Goal: Task Accomplishment & Management: Complete application form

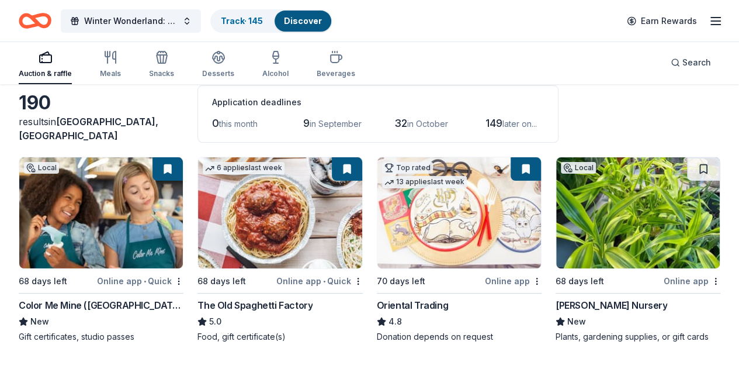
scroll to position [117, 0]
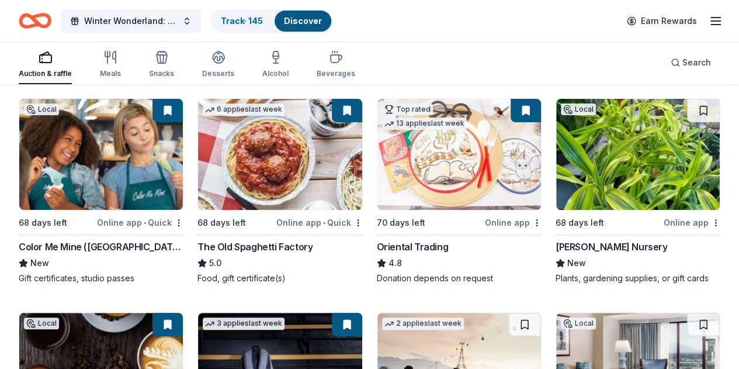
click at [556, 150] on img at bounding box center [638, 154] width 164 height 111
click at [256, 21] on link "Track · 145" at bounding box center [242, 21] width 42 height 10
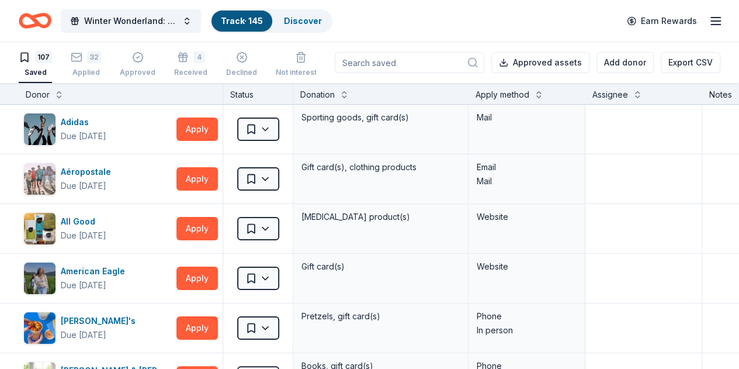
click at [498, 95] on div "Apply method" at bounding box center [502, 95] width 54 height 14
click at [543, 95] on button at bounding box center [538, 94] width 9 height 12
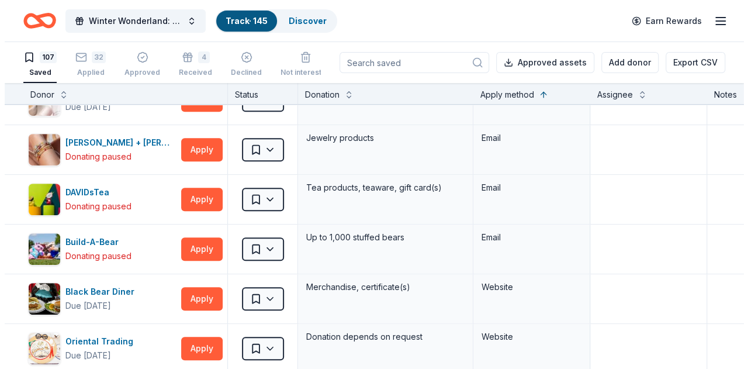
scroll to position [2570, 0]
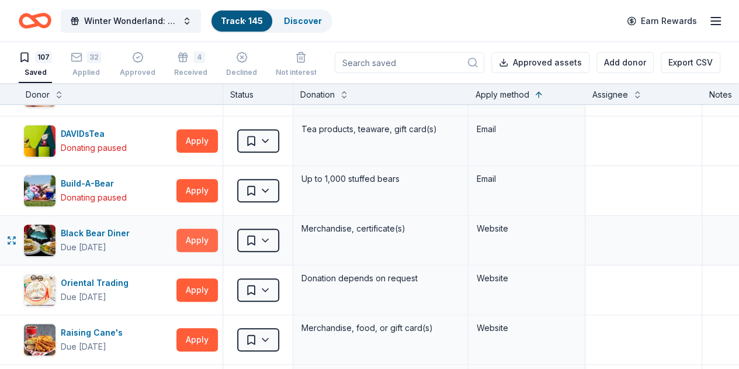
click at [199, 228] on button "Apply" at bounding box center [196, 239] width 41 height 23
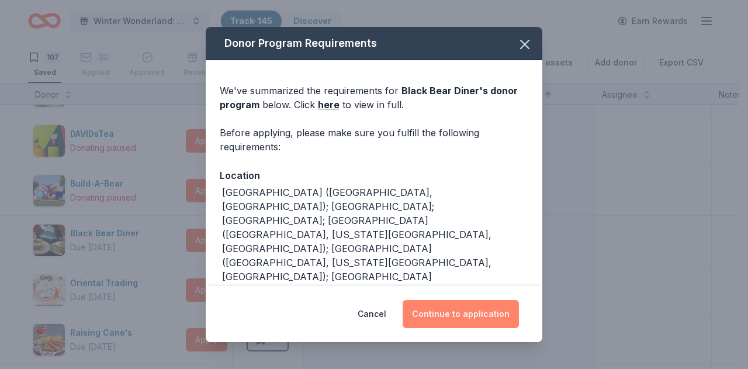
click at [431, 320] on button "Continue to application" at bounding box center [460, 314] width 116 height 28
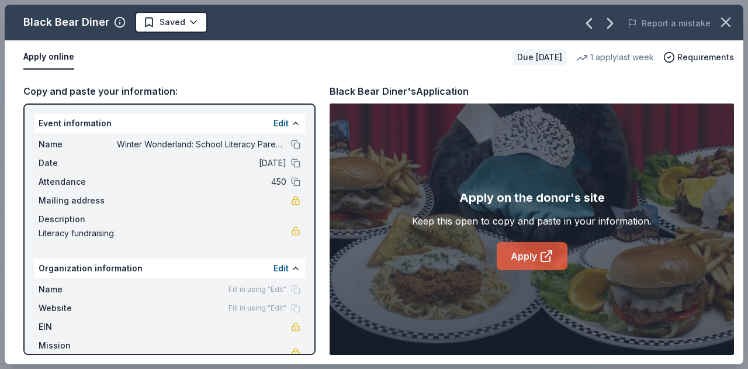
click at [537, 258] on link "Apply" at bounding box center [531, 256] width 71 height 28
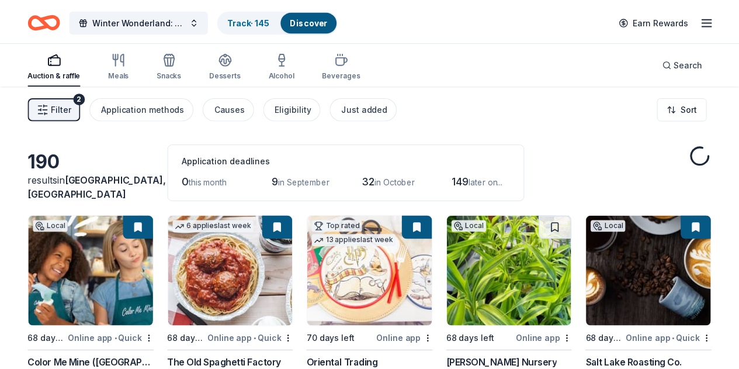
scroll to position [117, 0]
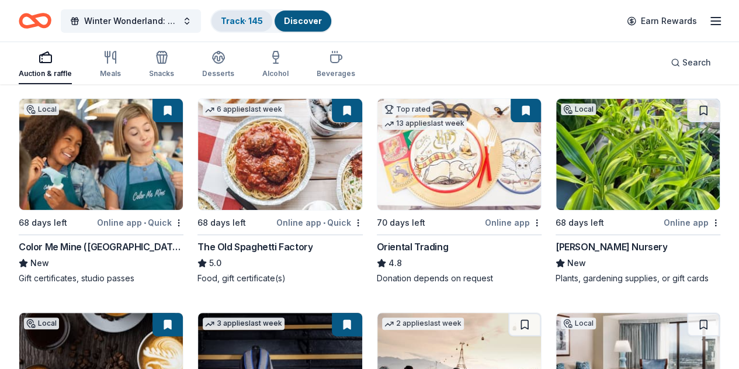
click at [246, 26] on div "Track · 145" at bounding box center [241, 21] width 61 height 21
click at [245, 18] on link "Track · 145" at bounding box center [242, 21] width 42 height 10
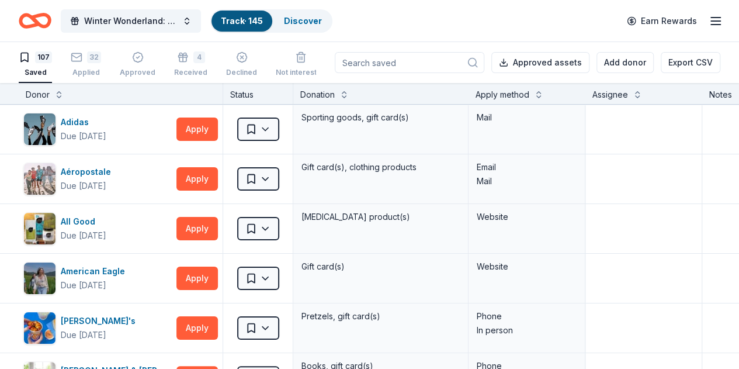
click at [523, 98] on div "Apply method" at bounding box center [502, 95] width 54 height 14
click at [543, 94] on button at bounding box center [538, 94] width 9 height 12
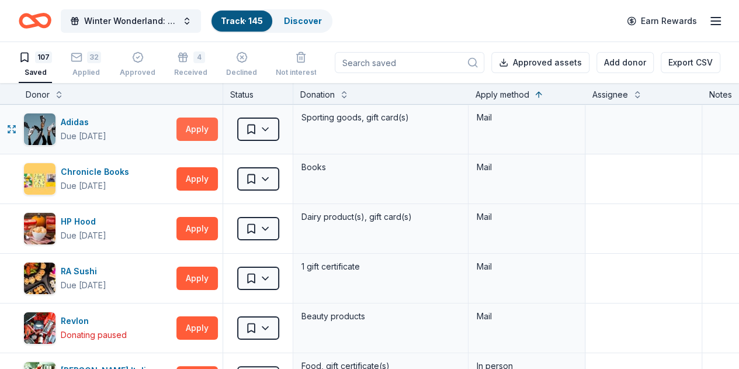
click at [209, 133] on button "Apply" at bounding box center [196, 128] width 41 height 23
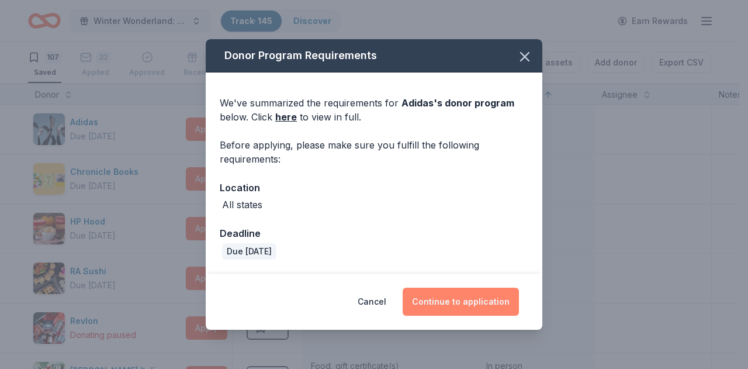
click at [445, 304] on button "Continue to application" at bounding box center [460, 301] width 116 height 28
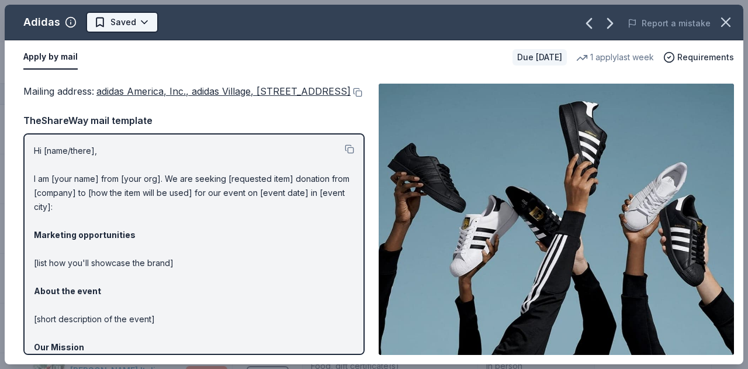
click at [136, 19] on html "Winter Wonderland: School Literacy Parent Night Track · 145 Discover Earn Rewar…" at bounding box center [374, 184] width 748 height 369
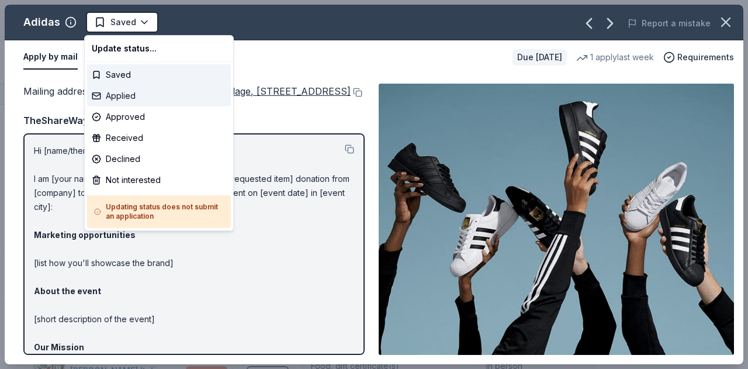
click at [138, 99] on div "Applied" at bounding box center [159, 95] width 144 height 21
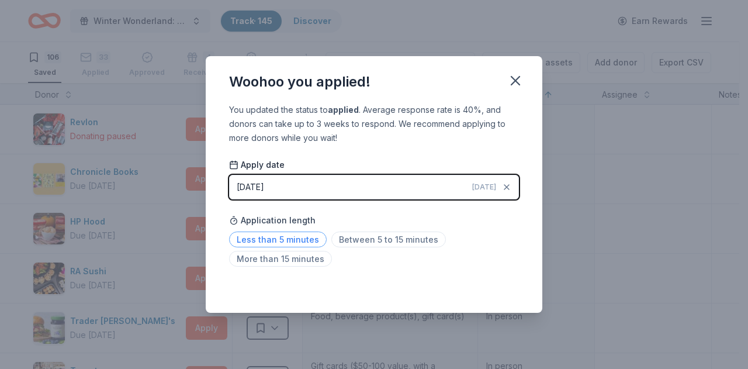
click at [310, 240] on span "Less than 5 minutes" at bounding box center [278, 239] width 98 height 16
click at [515, 79] on icon "button" at bounding box center [515, 81] width 8 height 8
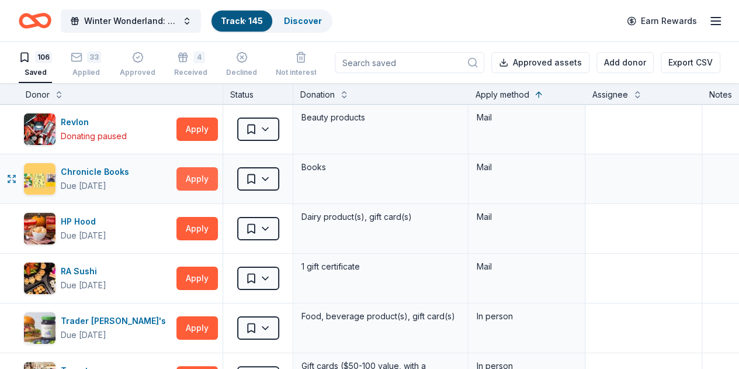
click at [209, 180] on button "Apply" at bounding box center [196, 178] width 41 height 23
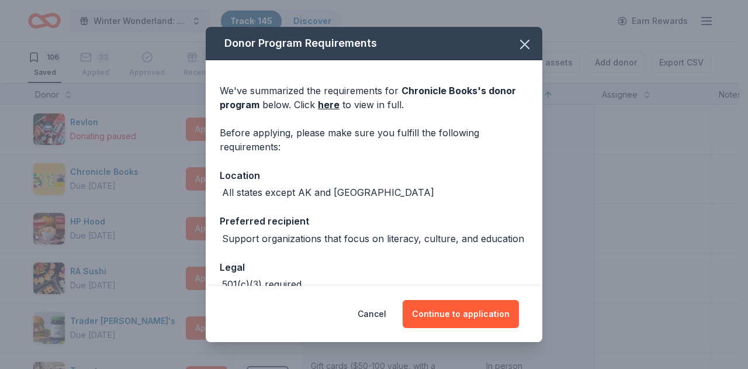
scroll to position [67, 0]
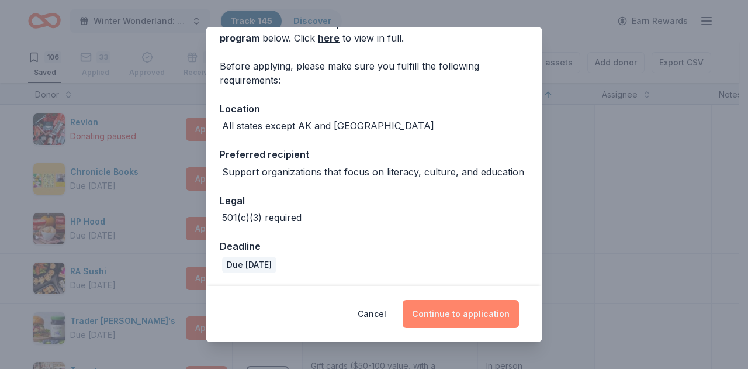
click at [450, 309] on button "Continue to application" at bounding box center [460, 314] width 116 height 28
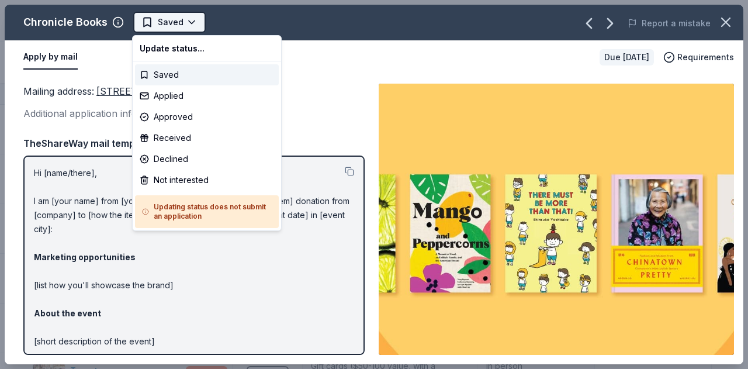
click at [173, 23] on html "Winter Wonderland: School Literacy Parent Night Track · 145 Discover Earn Rewar…" at bounding box center [374, 184] width 748 height 369
click at [183, 98] on div "Applied" at bounding box center [207, 95] width 144 height 21
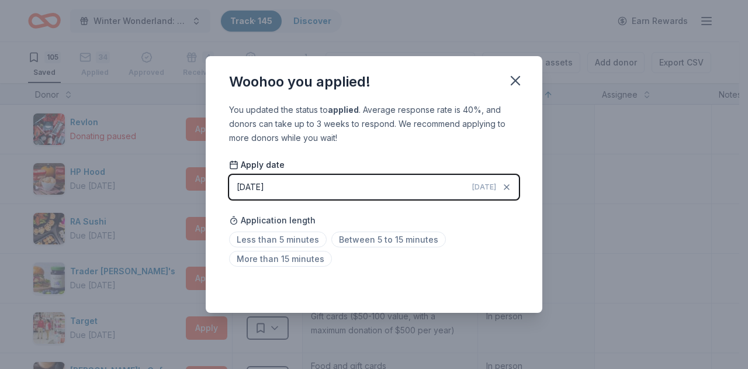
click at [243, 40] on div "Woohoo you applied! You updated the status to applied . Average response rate i…" at bounding box center [374, 184] width 748 height 369
click at [304, 242] on span "Less than 5 minutes" at bounding box center [278, 239] width 98 height 16
click at [376, 265] on div "Less than 5 minutes Between 5 to 15 minutes More than 15 minutes" at bounding box center [374, 251] width 290 height 39
click at [304, 244] on span "Less than 5 minutes" at bounding box center [278, 239] width 98 height 16
click at [515, 84] on icon "button" at bounding box center [515, 80] width 16 height 16
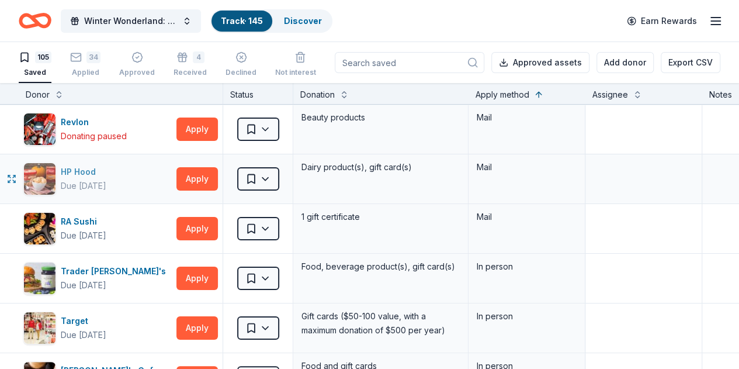
click at [106, 173] on div "HP Hood" at bounding box center [84, 172] width 46 height 14
click at [206, 233] on button "Apply" at bounding box center [196, 228] width 41 height 23
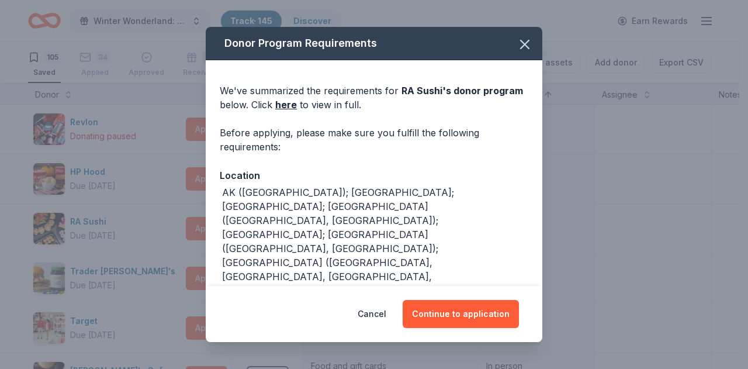
scroll to position [223, 0]
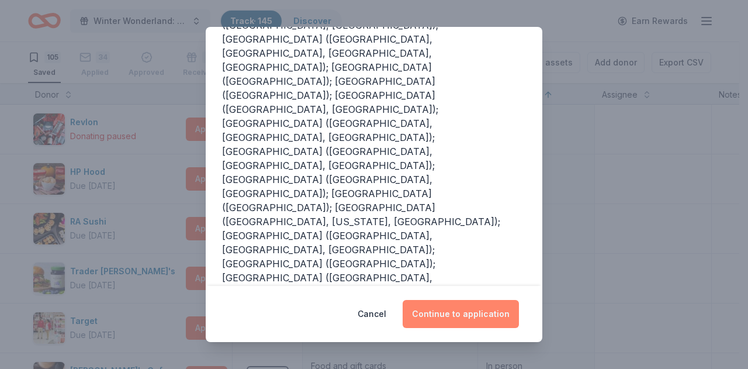
click at [421, 312] on button "Continue to application" at bounding box center [460, 314] width 116 height 28
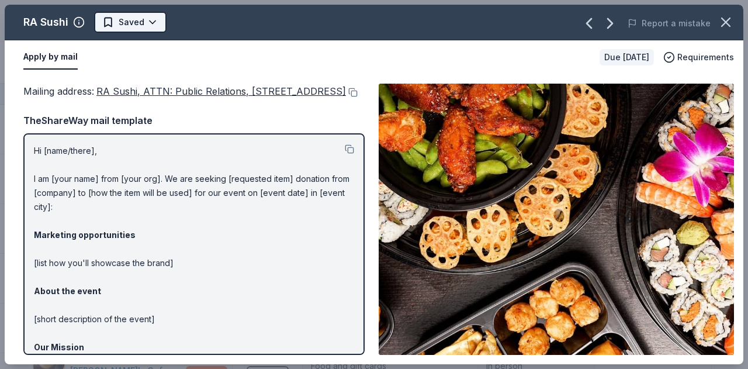
click at [154, 18] on html "Winter Wonderland: School Literacy Parent Night Track · 145 Discover Earn Rewar…" at bounding box center [374, 184] width 748 height 369
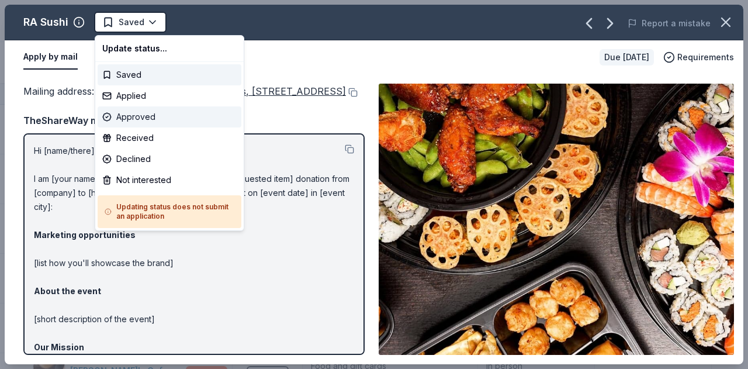
click at [151, 115] on div "Approved" at bounding box center [170, 116] width 144 height 21
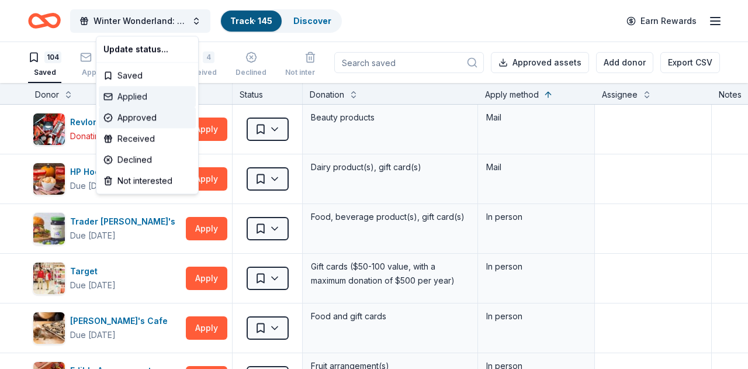
click at [155, 93] on div "Applied" at bounding box center [147, 96] width 97 height 21
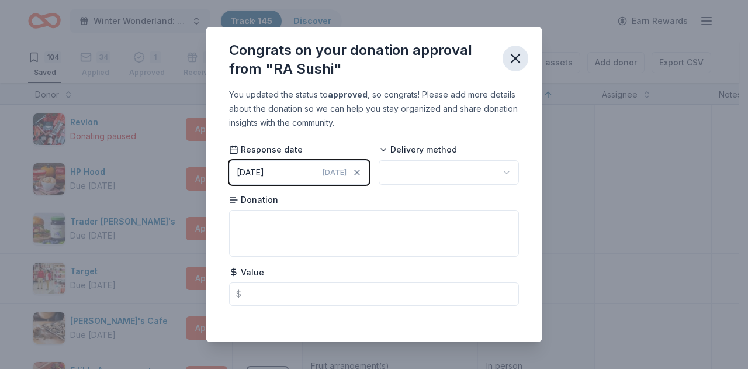
click at [514, 56] on icon "button" at bounding box center [515, 58] width 8 height 8
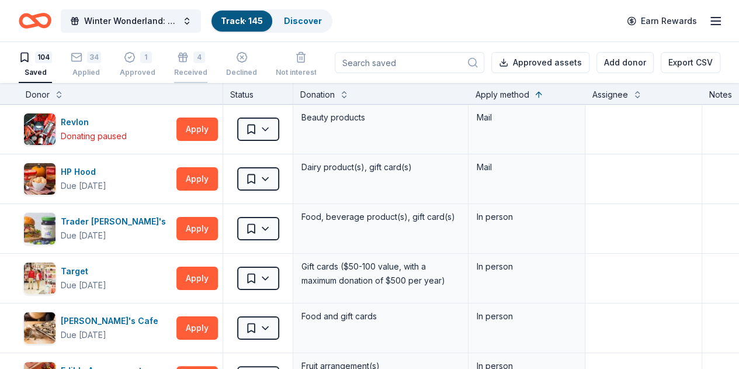
click at [187, 62] on icon "button" at bounding box center [183, 57] width 12 height 12
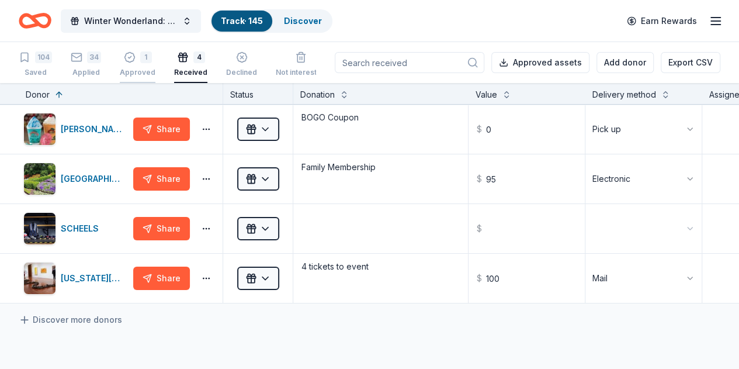
click at [155, 64] on div "1 Approved" at bounding box center [138, 64] width 36 height 26
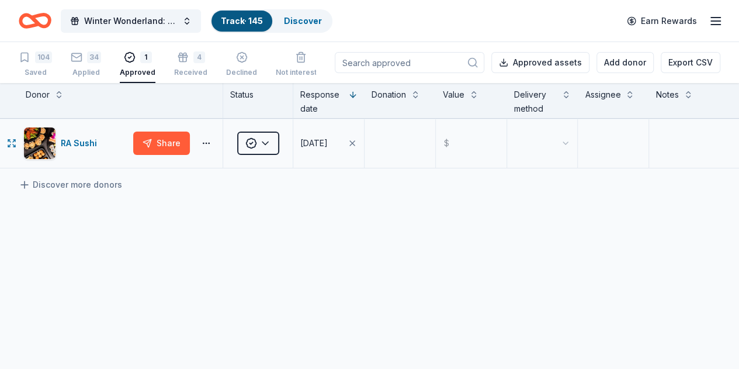
click at [218, 147] on div "Share" at bounding box center [175, 142] width 85 height 23
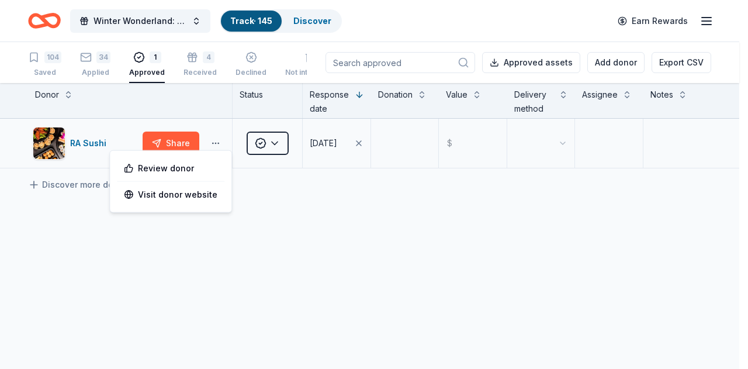
click at [216, 141] on html "Winter Wonderland: School Literacy Parent Night Track · 145 Discover Earn Rewar…" at bounding box center [374, 184] width 748 height 369
click at [266, 144] on html "Winter Wonderland: School Literacy Parent Night Track · 145 Discover Earn Rewar…" at bounding box center [374, 184] width 748 height 369
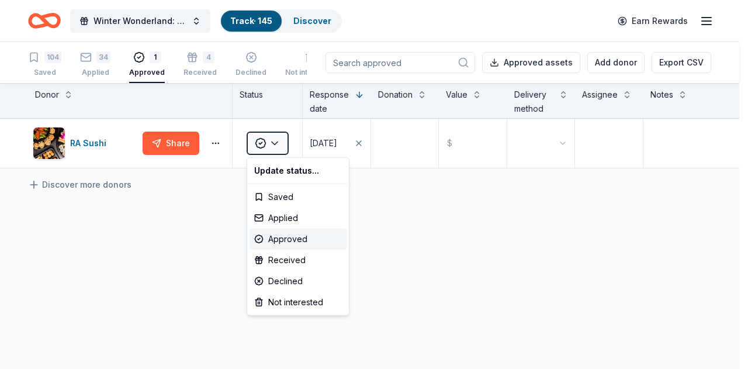
click at [266, 144] on html "Winter Wonderland: School Literacy Parent Night Track · 145 Discover Earn Rewar…" at bounding box center [374, 184] width 748 height 369
click at [272, 220] on div "Applied" at bounding box center [297, 217] width 97 height 21
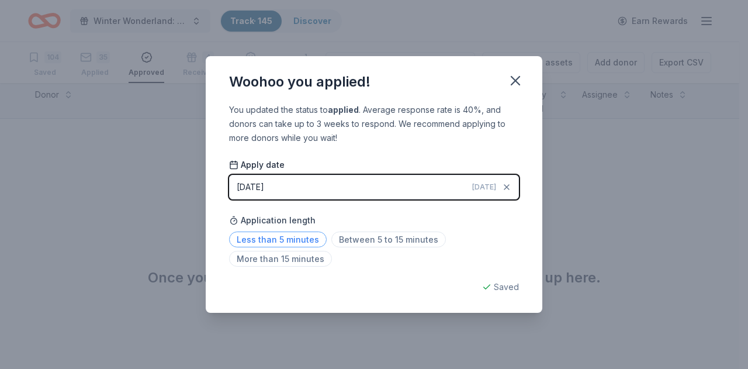
click at [260, 242] on span "Less than 5 minutes" at bounding box center [278, 239] width 98 height 16
click at [511, 79] on icon "button" at bounding box center [515, 80] width 16 height 16
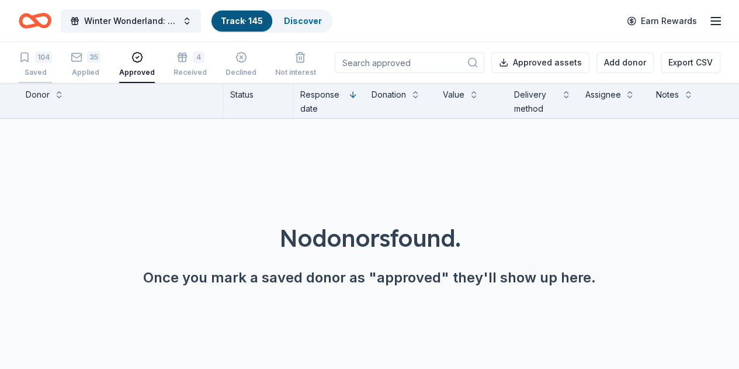
click at [52, 60] on div "104" at bounding box center [43, 57] width 17 height 12
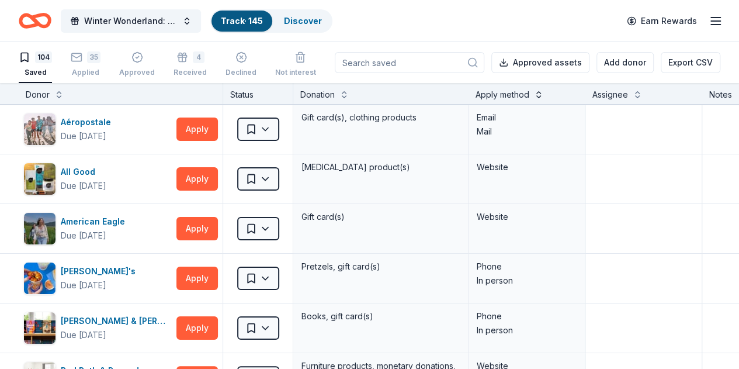
click at [543, 96] on button at bounding box center [538, 94] width 9 height 12
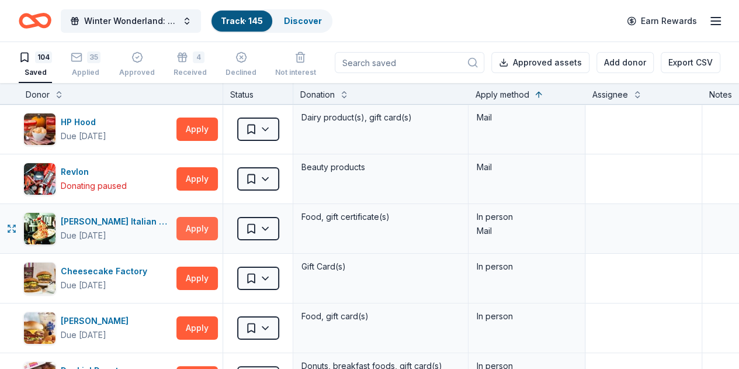
click at [214, 224] on button "Apply" at bounding box center [196, 228] width 41 height 23
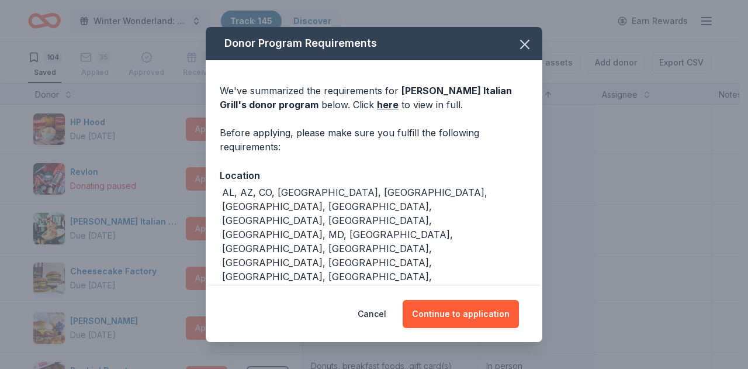
scroll to position [6, 0]
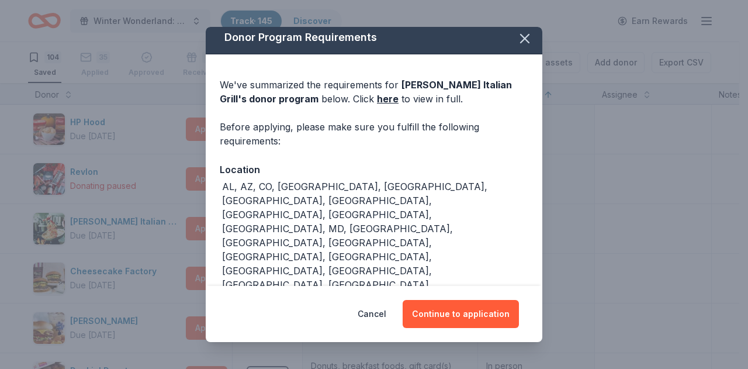
drag, startPoint x: 467, startPoint y: 309, endPoint x: 467, endPoint y: 284, distance: 24.5
click at [467, 306] on button "Continue to application" at bounding box center [460, 314] width 116 height 28
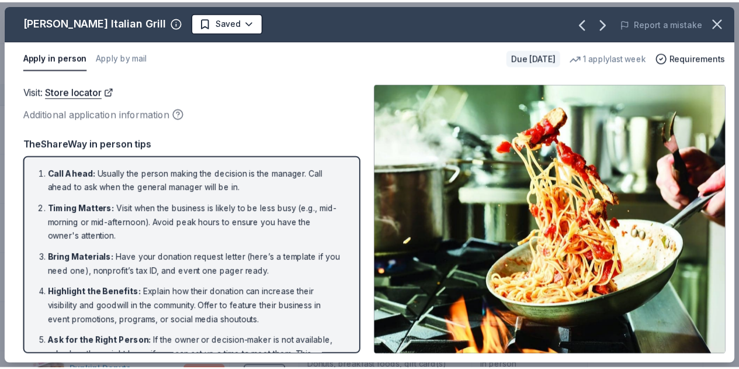
scroll to position [81, 0]
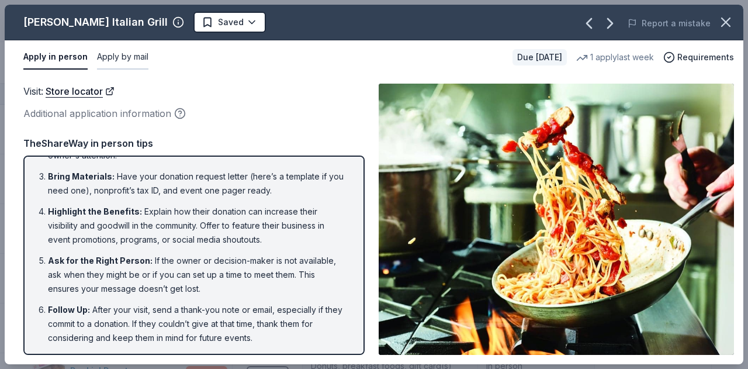
click at [123, 61] on button "Apply by mail" at bounding box center [122, 57] width 51 height 25
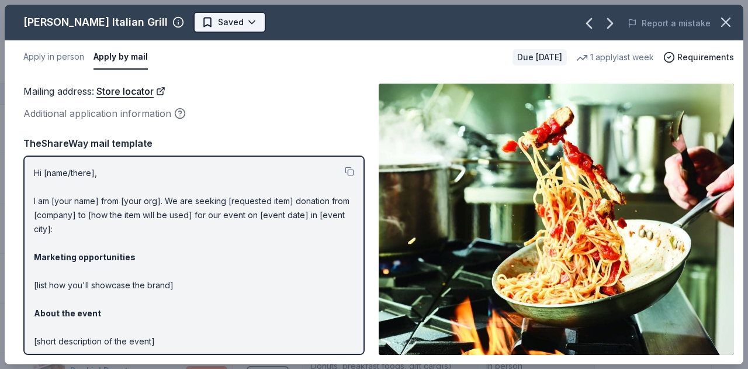
click at [201, 19] on html "Winter Wonderland: School Literacy Parent Night Track · 145 Discover Earn Rewar…" at bounding box center [374, 184] width 748 height 369
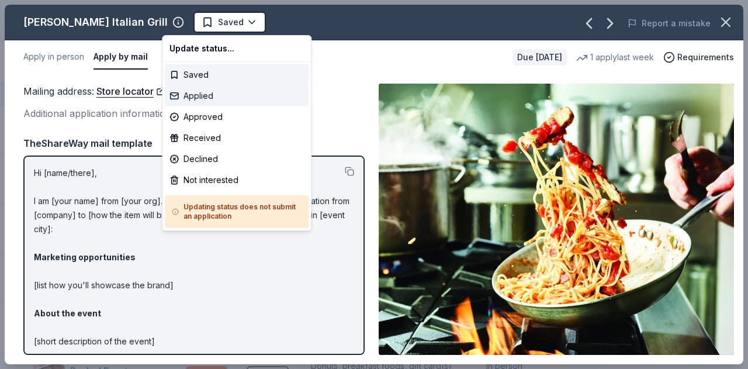
click at [193, 94] on div "Applied" at bounding box center [237, 95] width 144 height 21
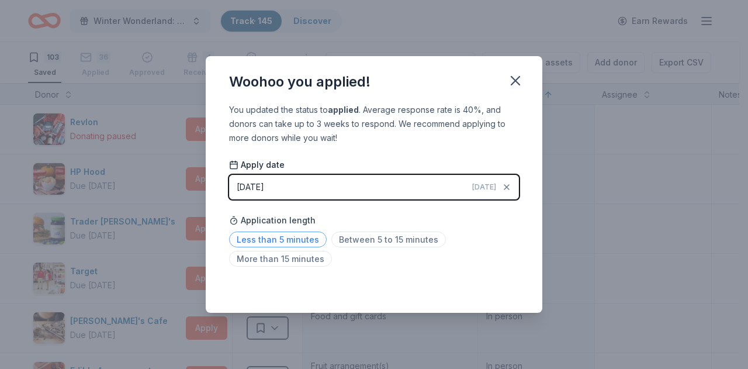
click at [302, 242] on span "Less than 5 minutes" at bounding box center [278, 239] width 98 height 16
click at [512, 81] on icon "button" at bounding box center [515, 80] width 16 height 16
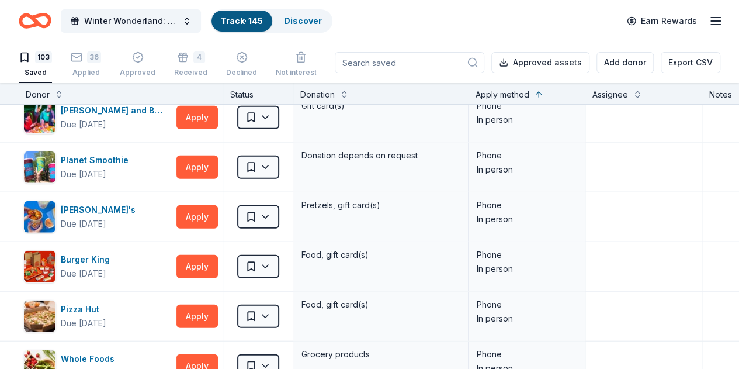
scroll to position [1928, 0]
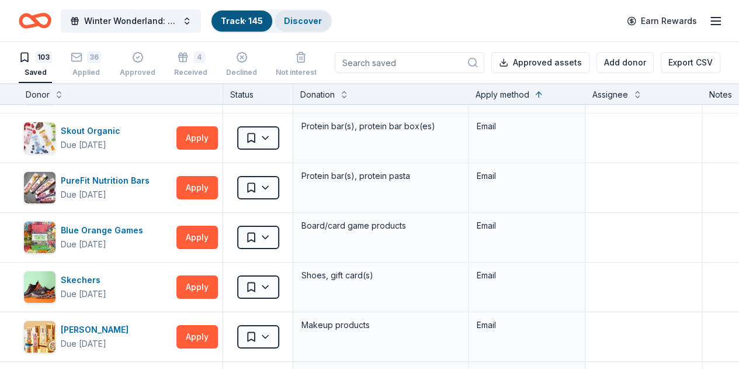
click at [314, 18] on link "Discover" at bounding box center [303, 21] width 38 height 10
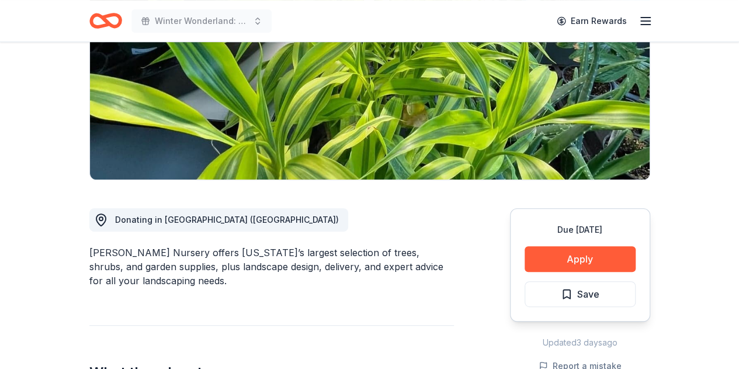
scroll to position [234, 0]
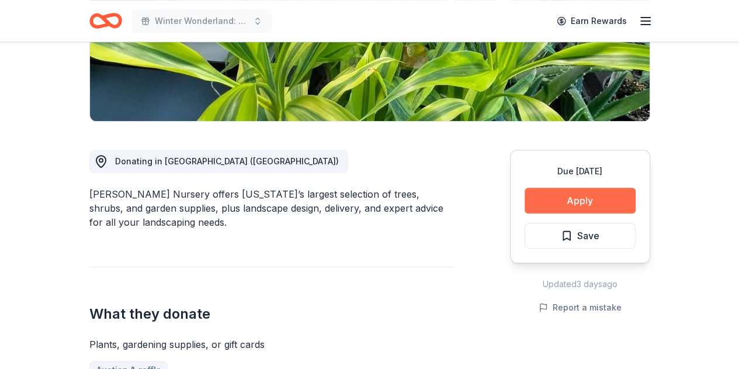
click at [563, 202] on button "Apply" at bounding box center [580, 200] width 111 height 26
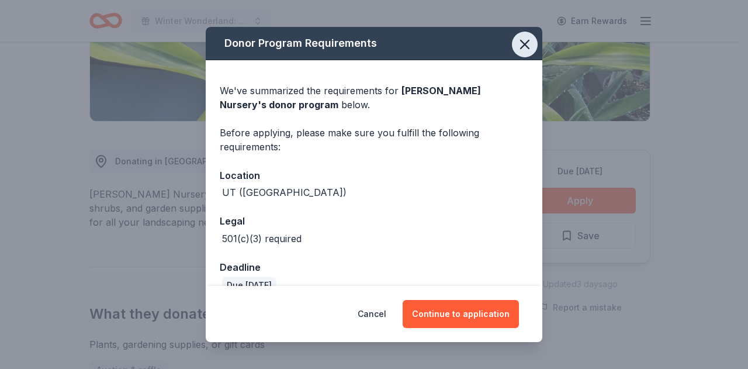
click at [519, 44] on icon "button" at bounding box center [524, 44] width 16 height 16
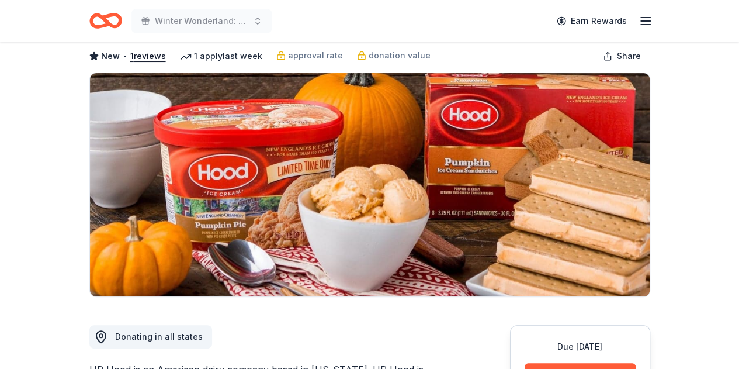
scroll to position [350, 0]
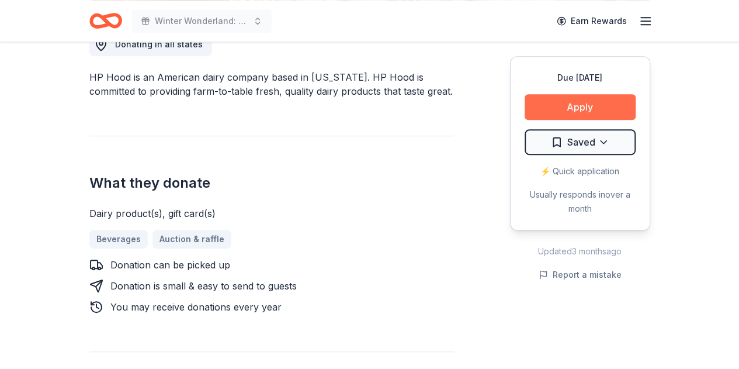
click at [587, 109] on button "Apply" at bounding box center [580, 107] width 111 height 26
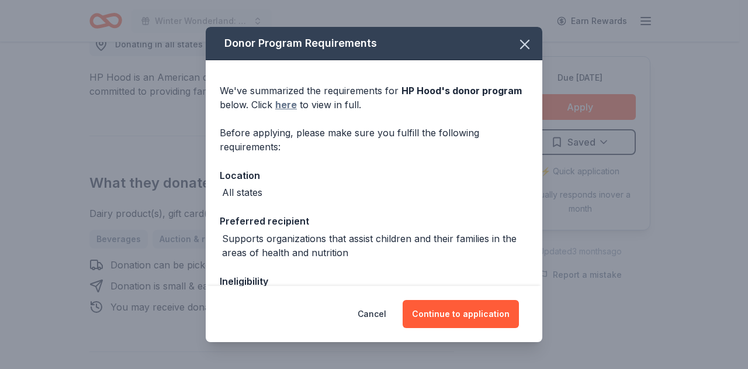
click at [285, 102] on link "here" at bounding box center [286, 105] width 22 height 14
click at [518, 44] on icon "button" at bounding box center [524, 44] width 16 height 16
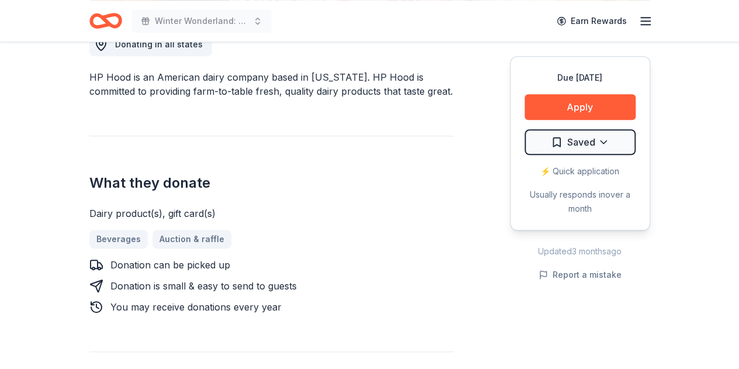
scroll to position [0, 0]
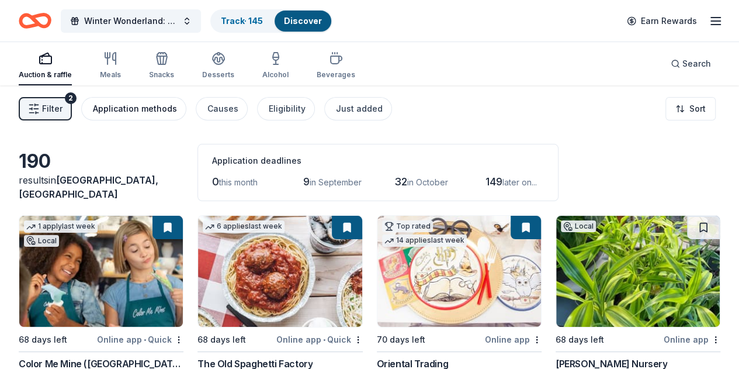
click at [145, 108] on div "Application methods" at bounding box center [135, 109] width 84 height 14
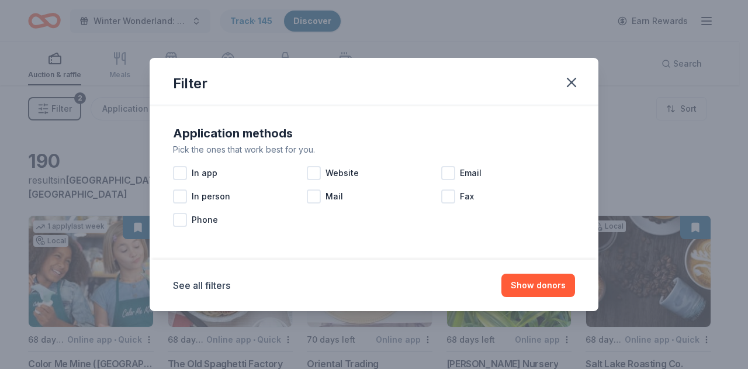
drag, startPoint x: 316, startPoint y: 197, endPoint x: 353, endPoint y: 223, distance: 45.7
click at [318, 204] on div "Mail" at bounding box center [374, 196] width 134 height 23
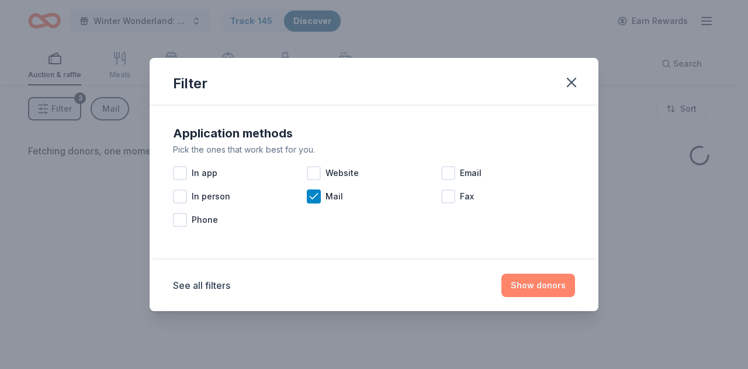
click at [527, 290] on button "Show donors" at bounding box center [538, 284] width 74 height 23
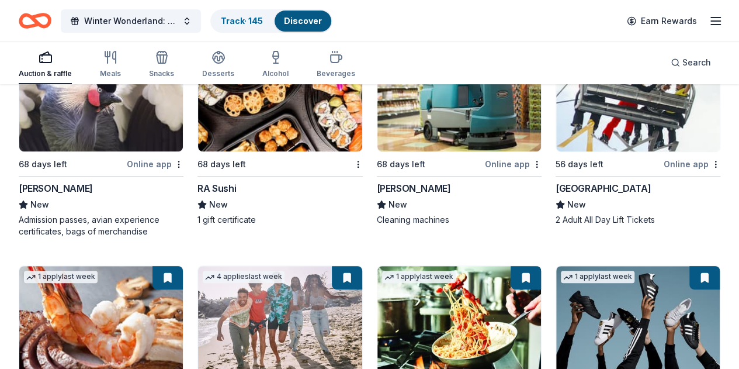
scroll to position [58, 0]
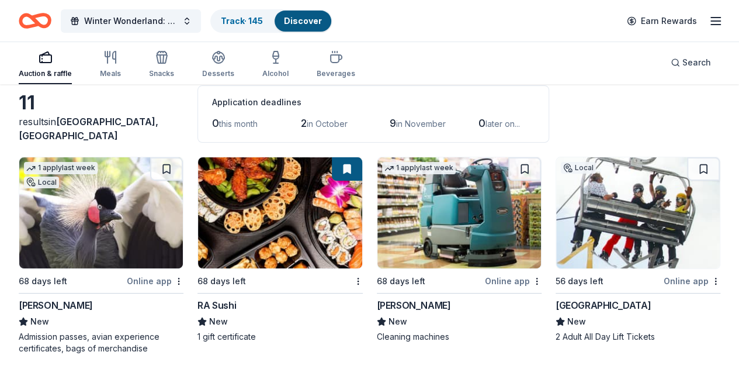
click at [332, 170] on button at bounding box center [347, 168] width 30 height 23
click at [332, 171] on button at bounding box center [347, 168] width 30 height 23
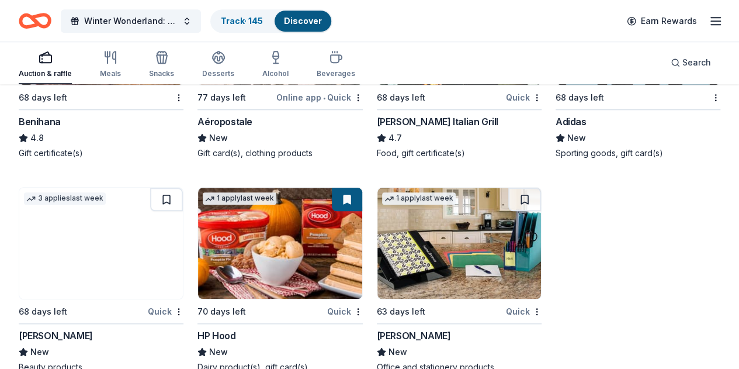
scroll to position [493, 0]
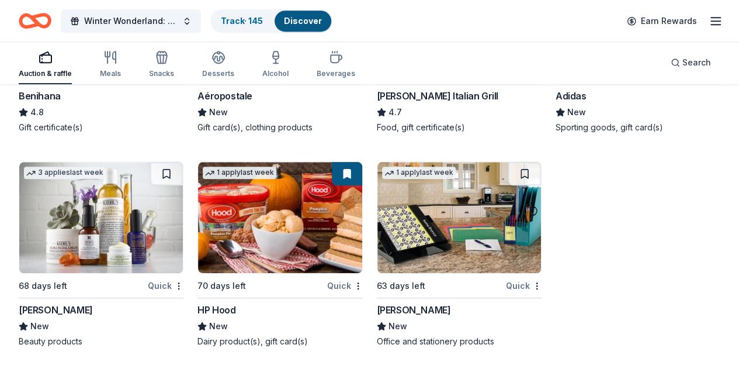
click at [377, 230] on img at bounding box center [459, 217] width 164 height 111
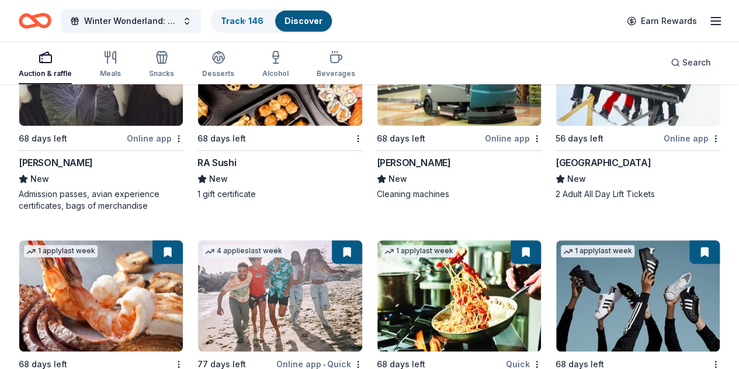
scroll to position [84, 0]
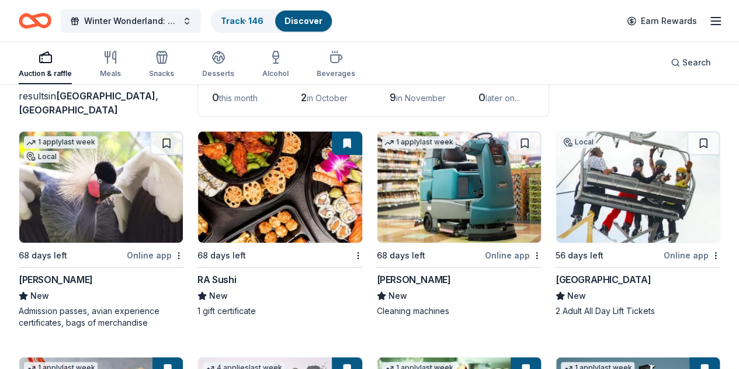
click at [92, 197] on img at bounding box center [101, 186] width 164 height 111
click at [556, 213] on img at bounding box center [638, 186] width 164 height 111
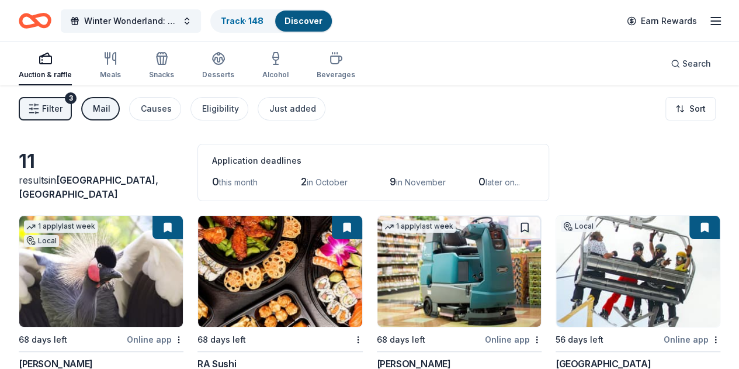
click at [52, 114] on span "Filter" at bounding box center [52, 109] width 20 height 14
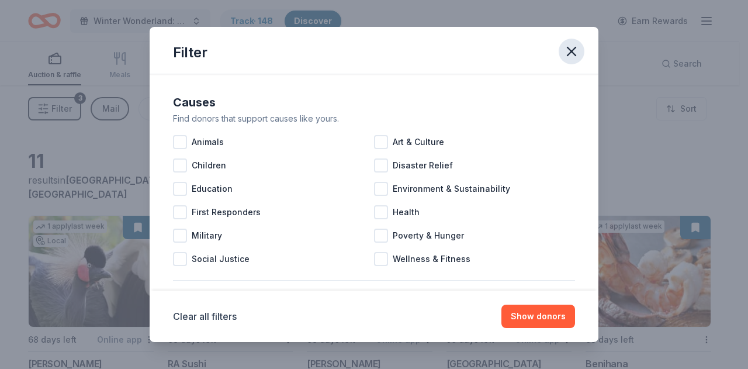
click at [577, 51] on icon "button" at bounding box center [571, 51] width 16 height 16
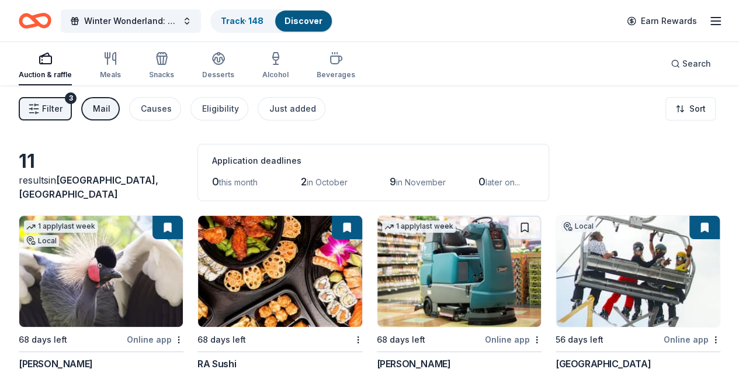
click at [110, 110] on div "Mail" at bounding box center [102, 109] width 18 height 14
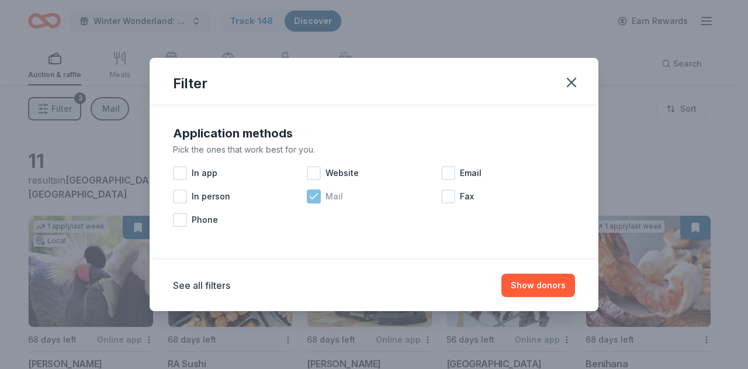
click at [315, 196] on icon at bounding box center [314, 196] width 12 height 12
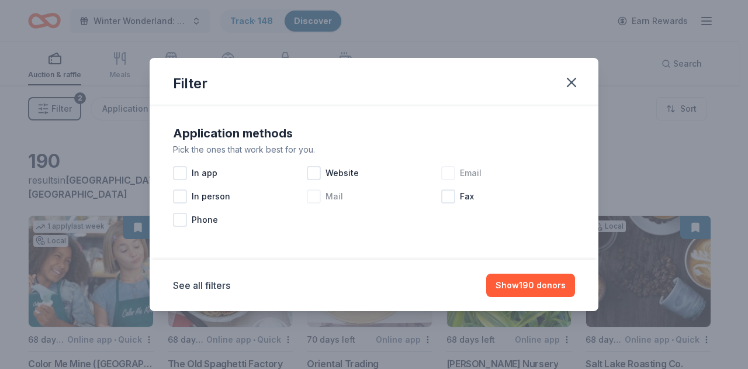
click at [454, 174] on div at bounding box center [448, 173] width 14 height 14
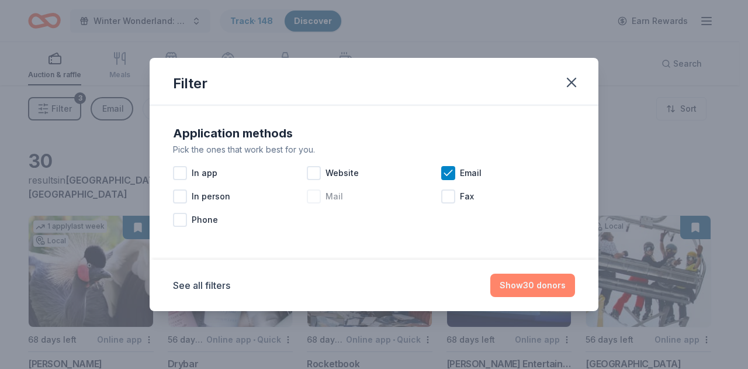
click at [520, 284] on button "Show 30 donors" at bounding box center [532, 284] width 85 height 23
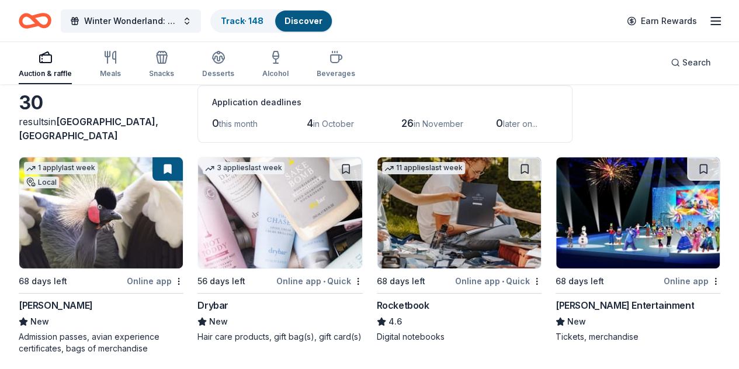
scroll to position [117, 0]
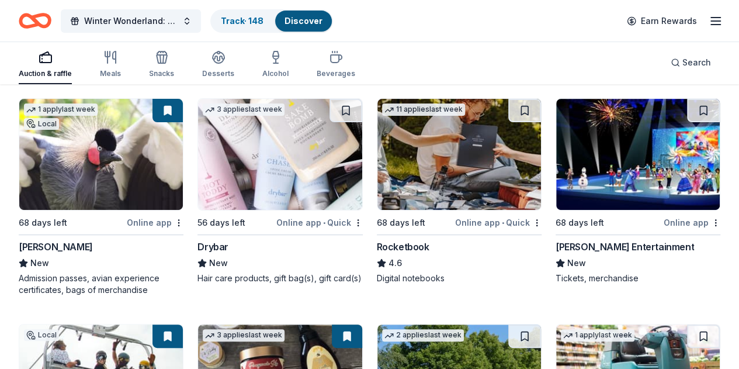
click at [556, 158] on img at bounding box center [638, 154] width 164 height 111
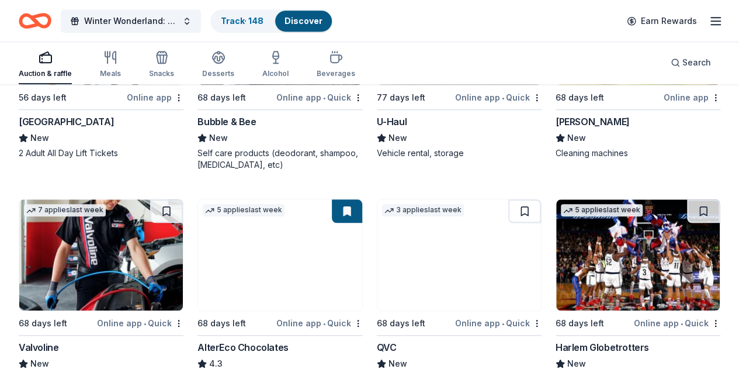
scroll to position [584, 0]
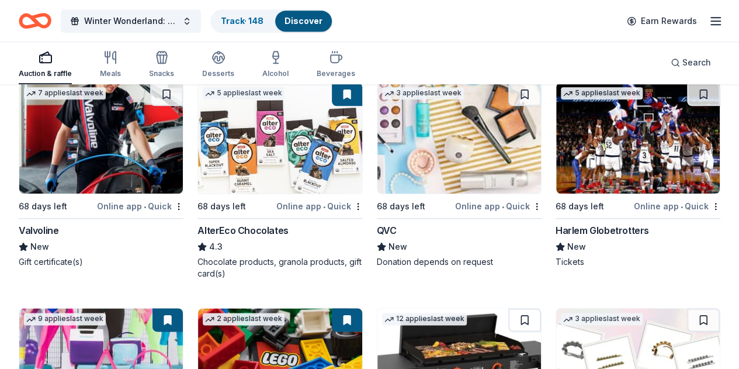
click at [362, 308] on img at bounding box center [280, 363] width 164 height 111
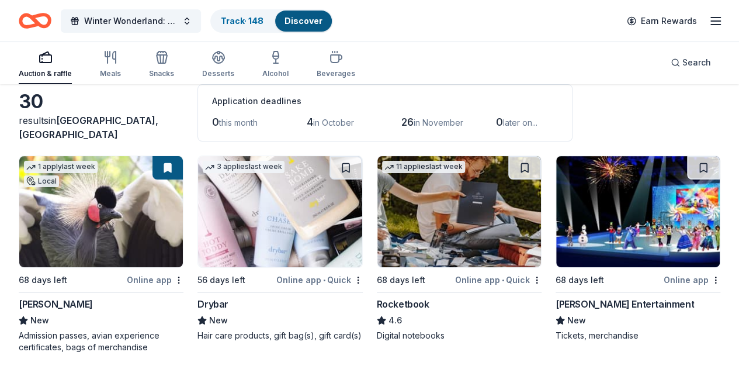
scroll to position [0, 0]
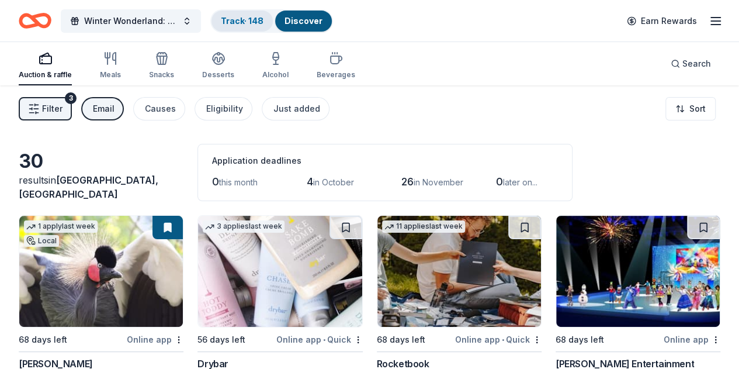
click at [246, 19] on link "Track · 148" at bounding box center [242, 21] width 43 height 10
click at [261, 29] on div "Track · 148" at bounding box center [241, 21] width 61 height 21
click at [255, 19] on link "Track · 148" at bounding box center [242, 21] width 43 height 10
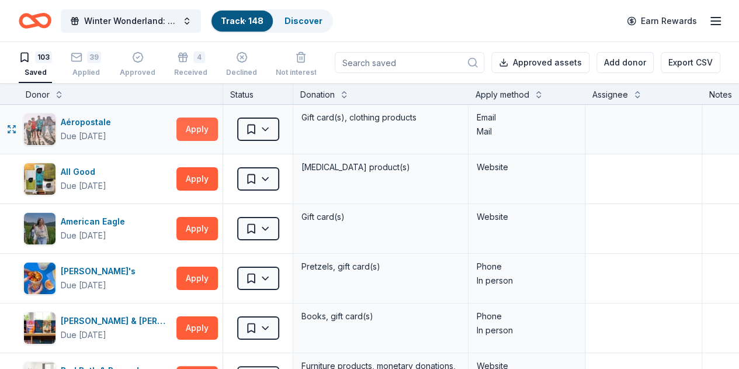
click at [203, 133] on button "Apply" at bounding box center [196, 128] width 41 height 23
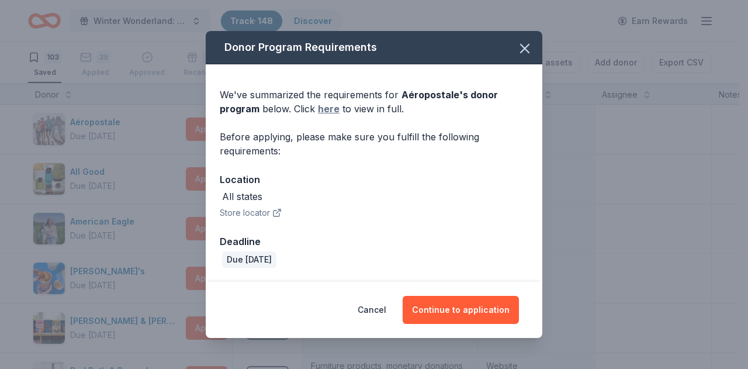
click at [322, 111] on link "here" at bounding box center [329, 109] width 22 height 14
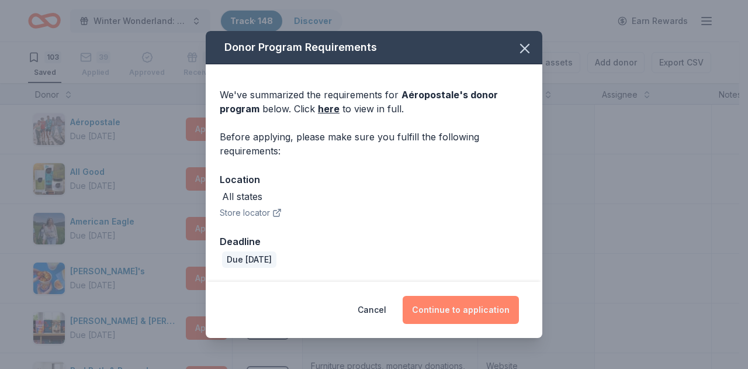
click at [452, 314] on button "Continue to application" at bounding box center [460, 310] width 116 height 28
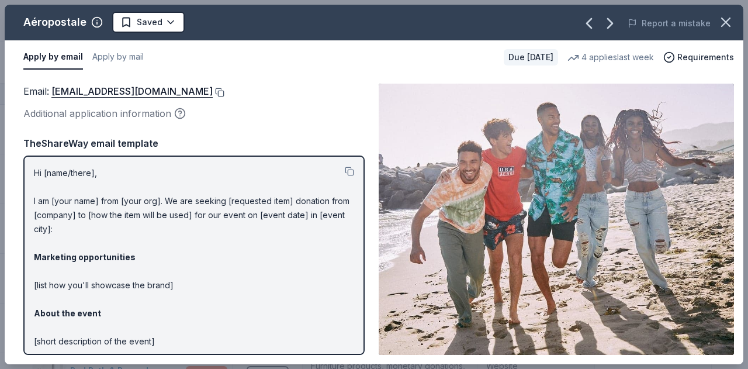
click at [224, 91] on button at bounding box center [219, 92] width 12 height 9
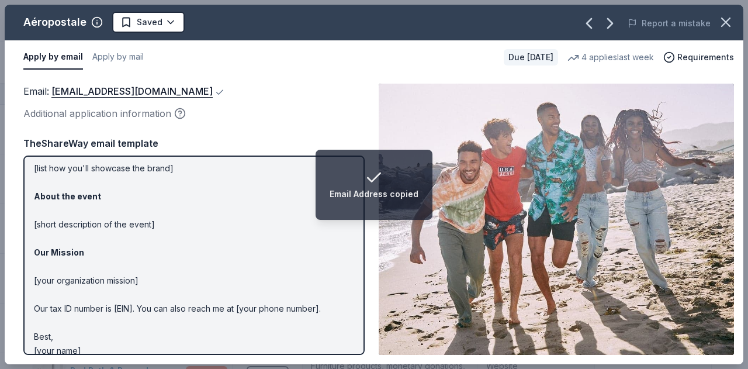
scroll to position [130, 0]
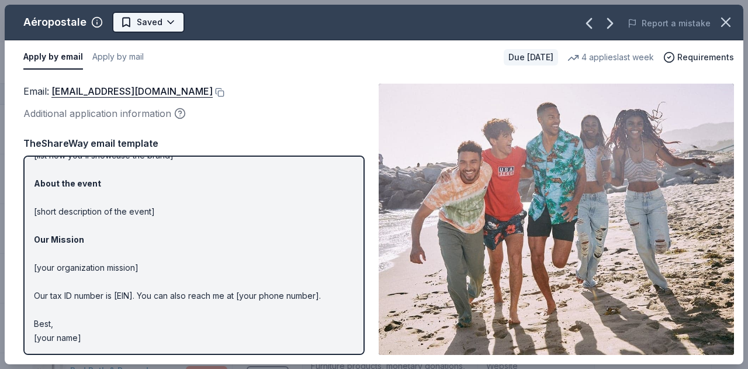
click at [170, 21] on html "Winter Wonderland: School Literacy Parent Night Track · 148 Discover Earn Rewar…" at bounding box center [374, 184] width 748 height 369
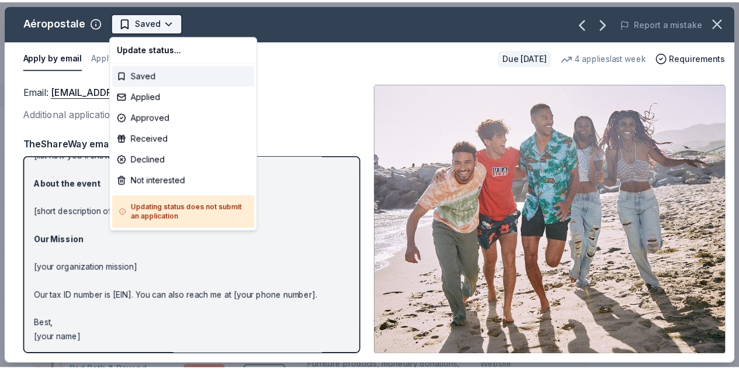
scroll to position [0, 0]
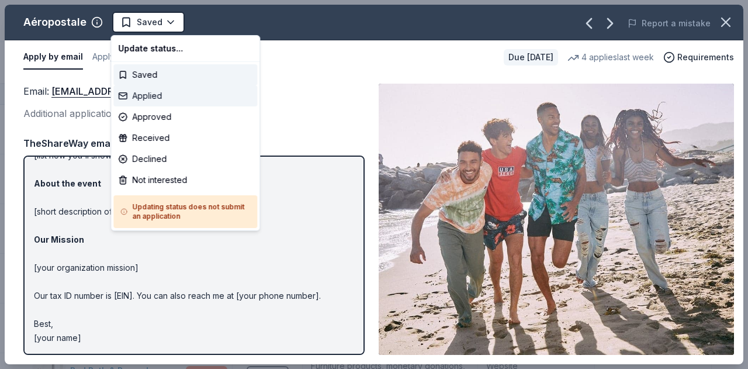
click at [167, 92] on div "Applied" at bounding box center [185, 95] width 144 height 21
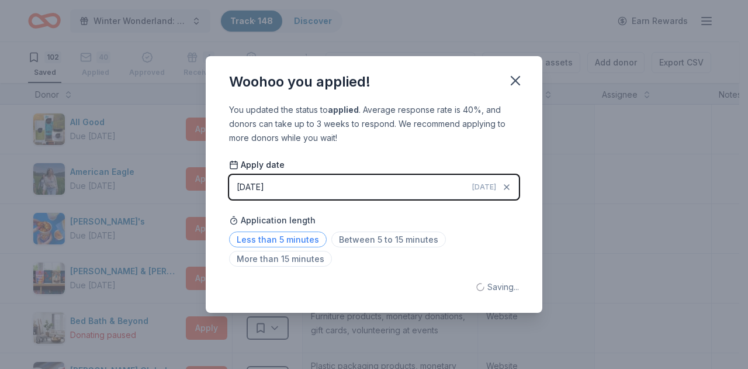
click at [296, 235] on span "Less than 5 minutes" at bounding box center [278, 239] width 98 height 16
click at [514, 87] on icon "button" at bounding box center [515, 80] width 16 height 16
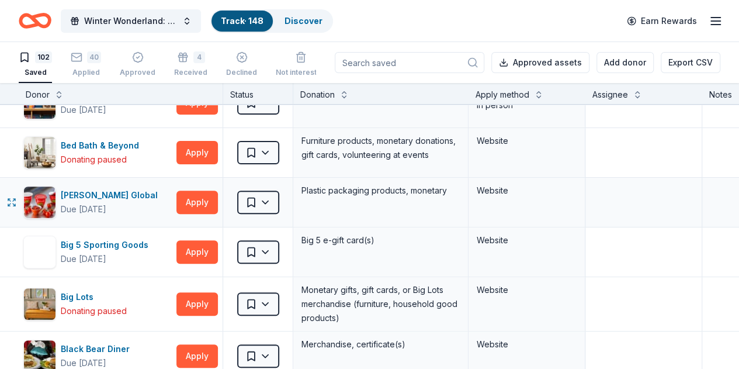
scroll to position [234, 0]
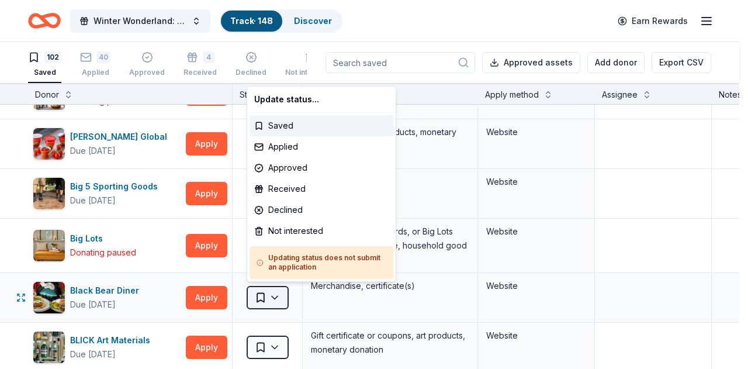
click at [261, 297] on html "Winter Wonderland: School Literacy Parent Night Track · 148 Discover Earn Rewar…" at bounding box center [374, 184] width 748 height 369
click at [277, 149] on div "Applied" at bounding box center [321, 146] width 144 height 21
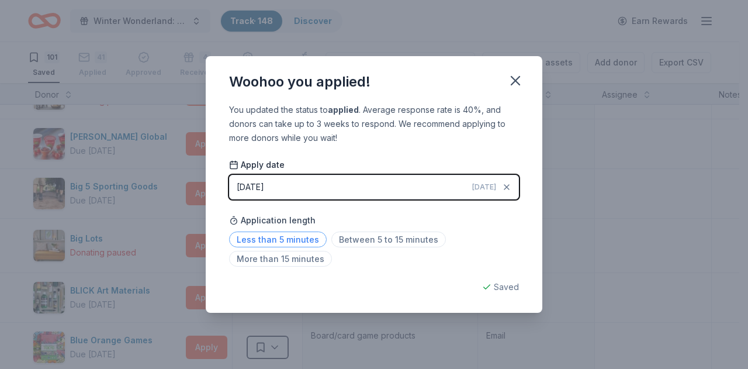
click at [241, 238] on span "Less than 5 minutes" at bounding box center [278, 239] width 98 height 16
click at [511, 81] on icon "button" at bounding box center [515, 80] width 16 height 16
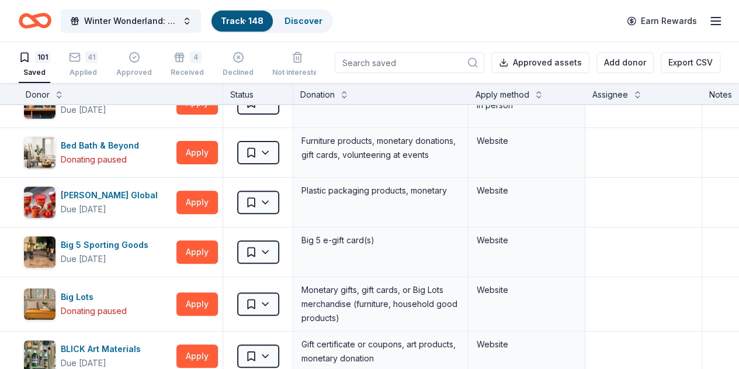
scroll to position [292, 0]
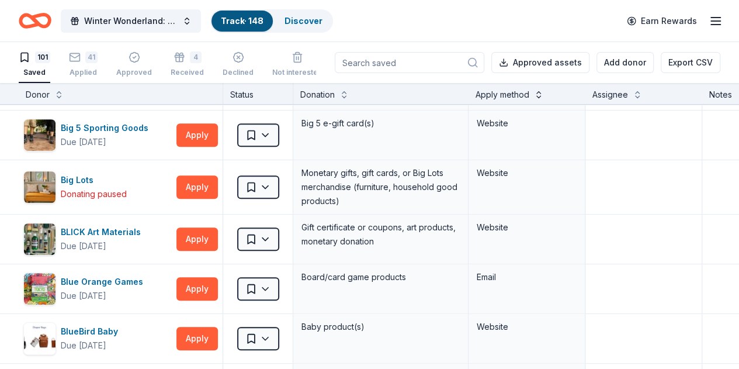
click at [553, 95] on div "Apply method" at bounding box center [526, 95] width 103 height 14
click at [543, 95] on button at bounding box center [538, 94] width 9 height 12
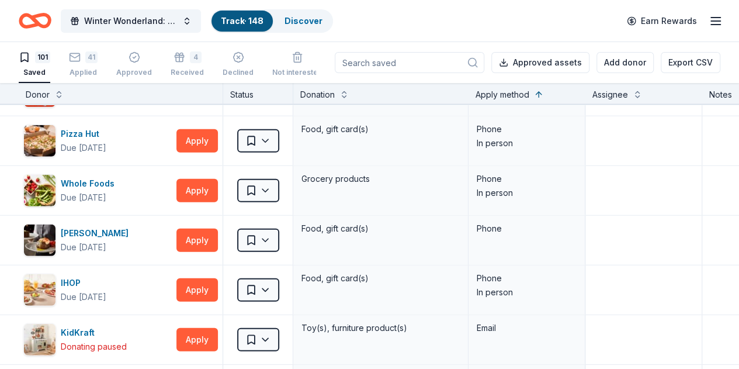
scroll to position [1752, 0]
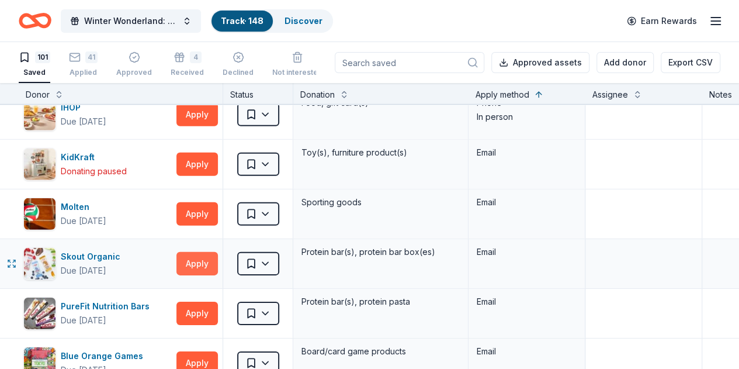
click at [197, 258] on button "Apply" at bounding box center [196, 263] width 41 height 23
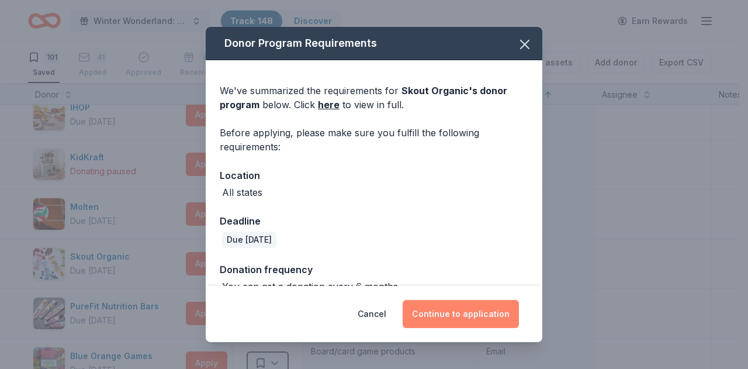
click at [445, 321] on button "Continue to application" at bounding box center [460, 314] width 116 height 28
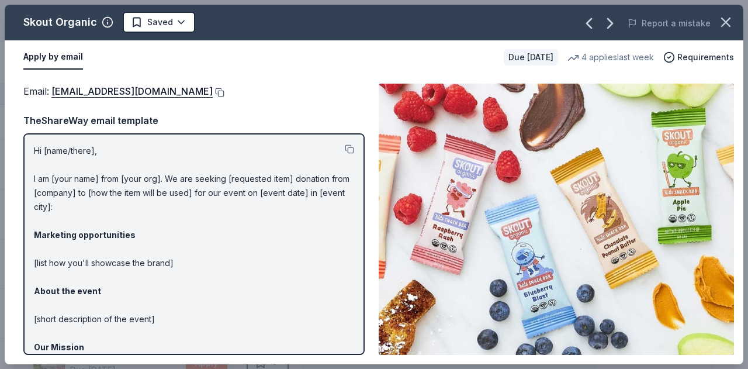
click at [213, 94] on button at bounding box center [219, 92] width 12 height 9
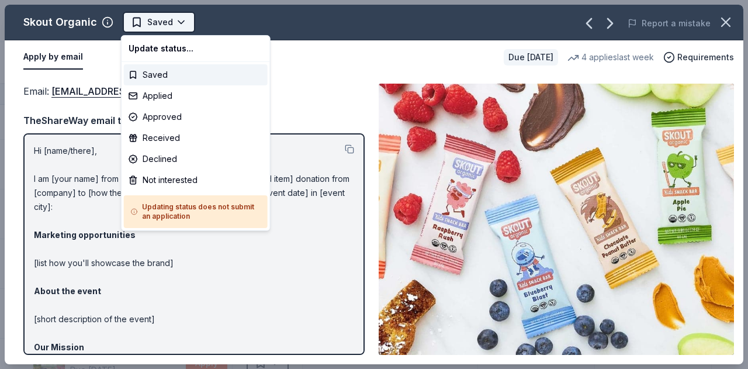
click at [163, 18] on html "Winter Wonderland: School Literacy Parent Night Track · 148 Discover Earn Rewar…" at bounding box center [374, 184] width 748 height 369
click at [146, 97] on div "Applied" at bounding box center [196, 95] width 144 height 21
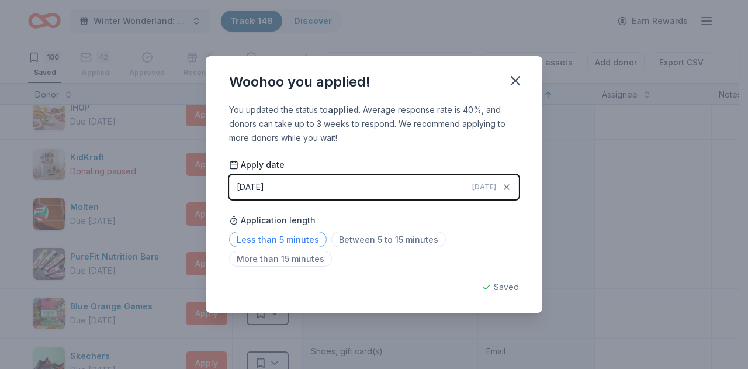
click at [271, 239] on span "Less than 5 minutes" at bounding box center [278, 239] width 98 height 16
click at [513, 81] on icon "button" at bounding box center [515, 80] width 16 height 16
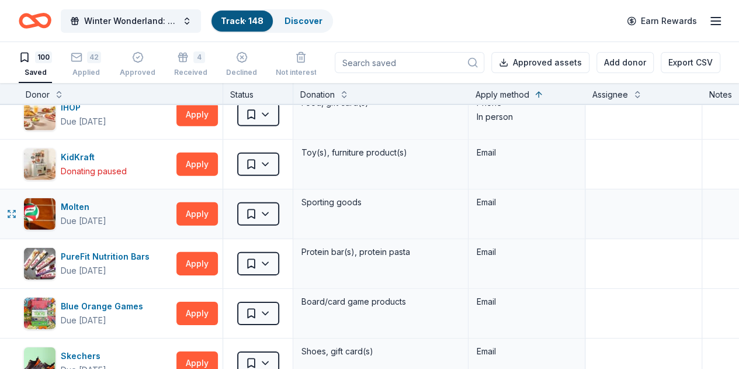
scroll to position [1869, 0]
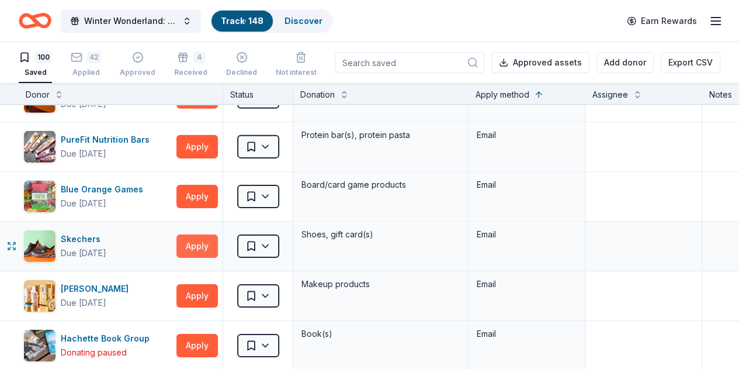
click at [210, 235] on button "Apply" at bounding box center [196, 245] width 41 height 23
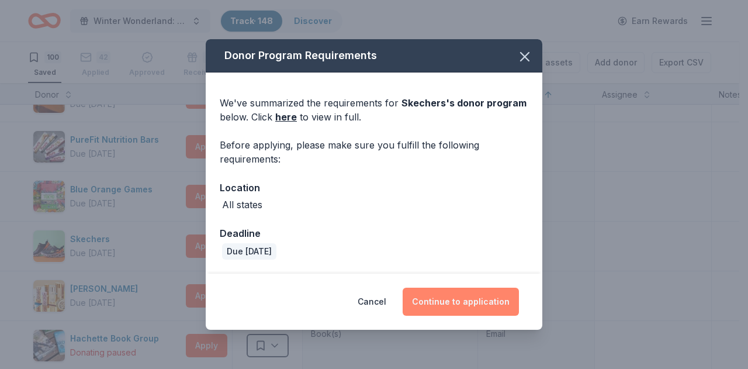
click at [435, 302] on button "Continue to application" at bounding box center [460, 301] width 116 height 28
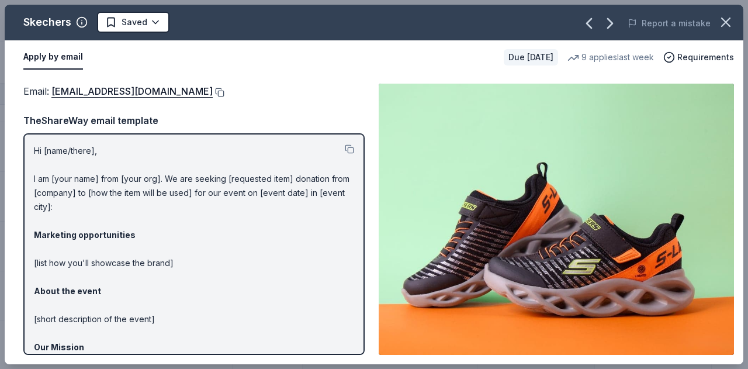
click at [213, 89] on button at bounding box center [219, 92] width 12 height 9
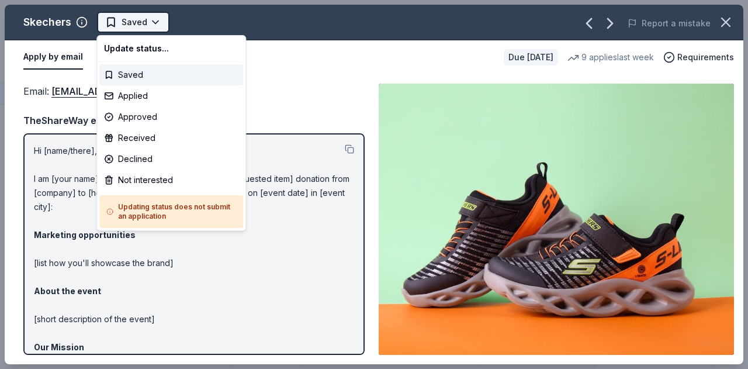
click at [147, 20] on html "Winter Wonderland: School Literacy Parent Night Track · 148 Discover Earn Rewar…" at bounding box center [374, 184] width 748 height 369
click at [155, 98] on div "Applied" at bounding box center [171, 95] width 144 height 21
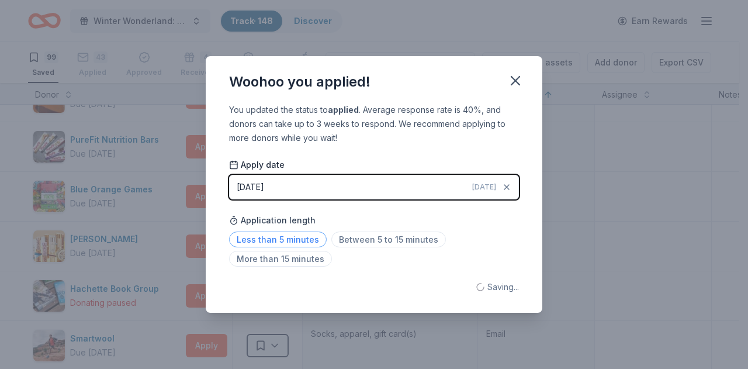
click at [268, 238] on span "Less than 5 minutes" at bounding box center [278, 239] width 98 height 16
click at [514, 82] on icon "button" at bounding box center [515, 81] width 8 height 8
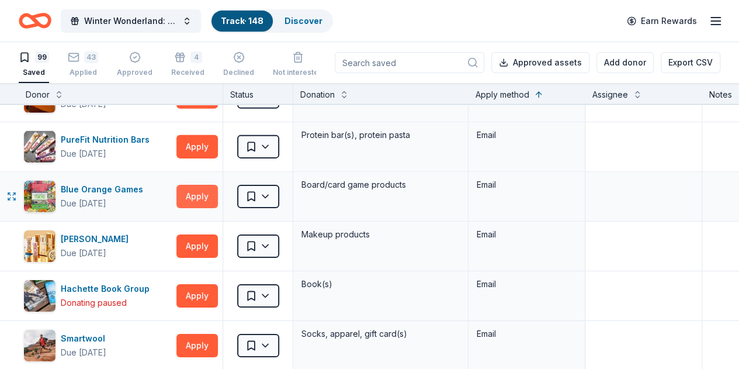
click at [199, 186] on button "Apply" at bounding box center [196, 196] width 41 height 23
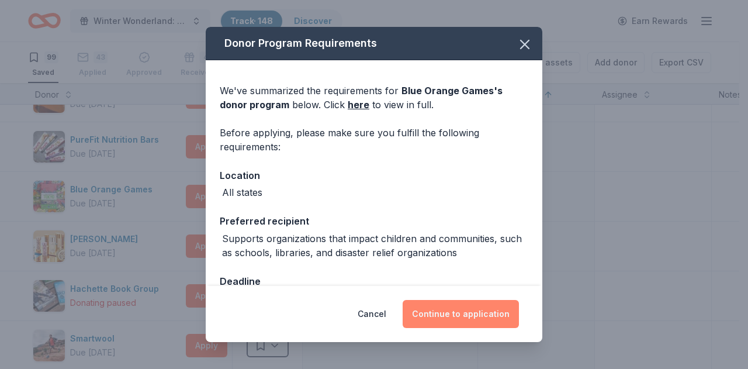
click at [450, 314] on button "Continue to application" at bounding box center [460, 314] width 116 height 28
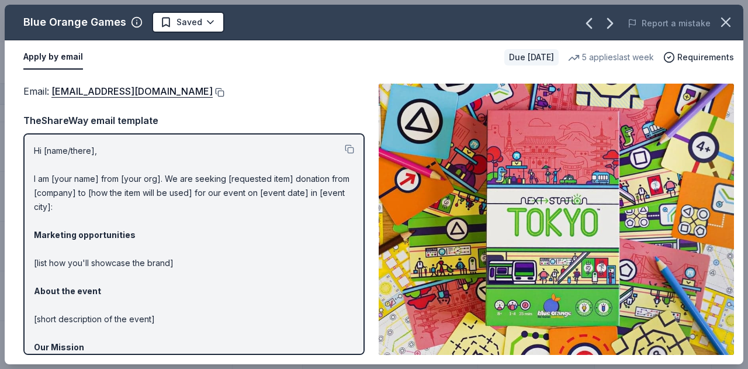
click at [213, 92] on button at bounding box center [219, 92] width 12 height 9
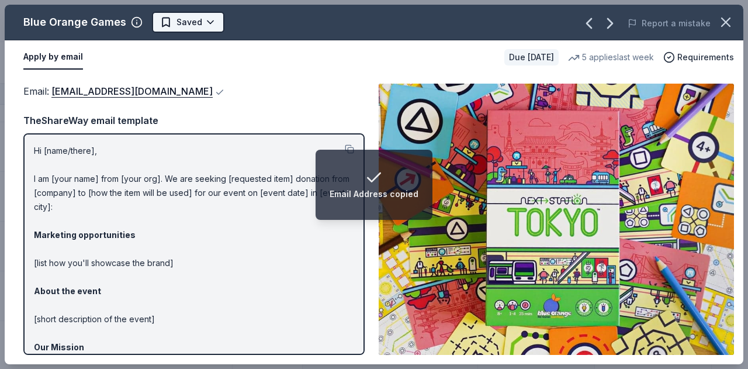
click at [197, 20] on html "Email Address copied Winter Wonderland: School Literacy Parent Night Track · 14…" at bounding box center [374, 184] width 748 height 369
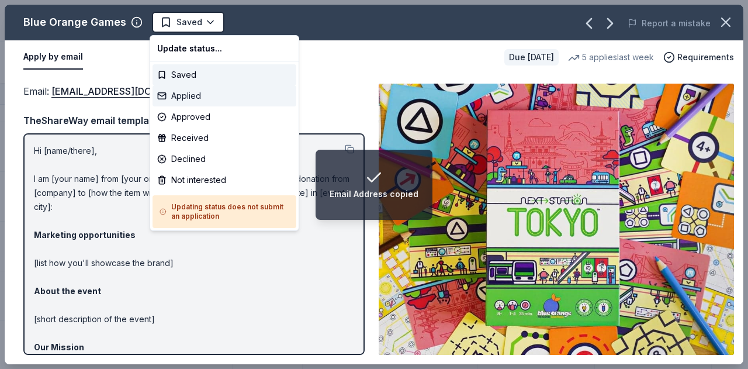
click at [170, 96] on div "Applied" at bounding box center [224, 95] width 144 height 21
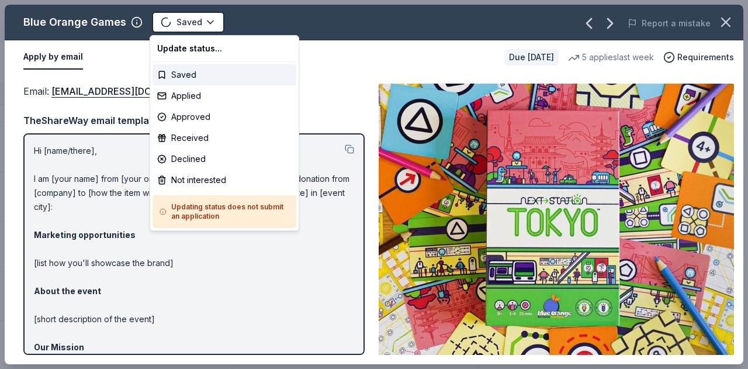
click at [570, 236] on html "Winter Wonderland: School Literacy Parent Night Track · 148 Discover Earn Rewar…" at bounding box center [374, 184] width 748 height 369
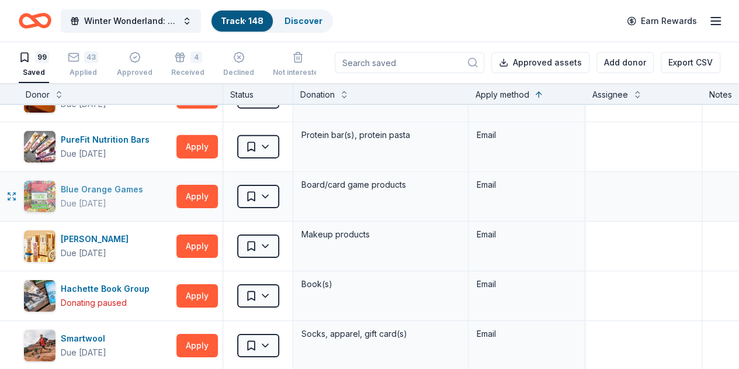
click at [129, 182] on div "Blue Orange Games" at bounding box center [104, 189] width 87 height 14
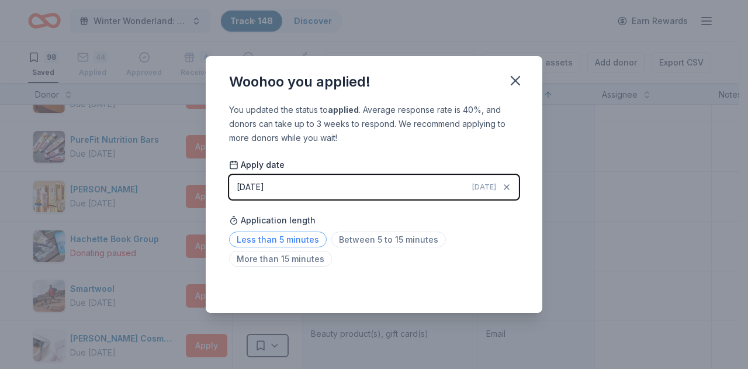
click at [254, 241] on span "Less than 5 minutes" at bounding box center [278, 239] width 98 height 16
click at [241, 242] on span "Less than 5 minutes" at bounding box center [278, 239] width 98 height 16
click at [517, 78] on icon "button" at bounding box center [515, 81] width 8 height 8
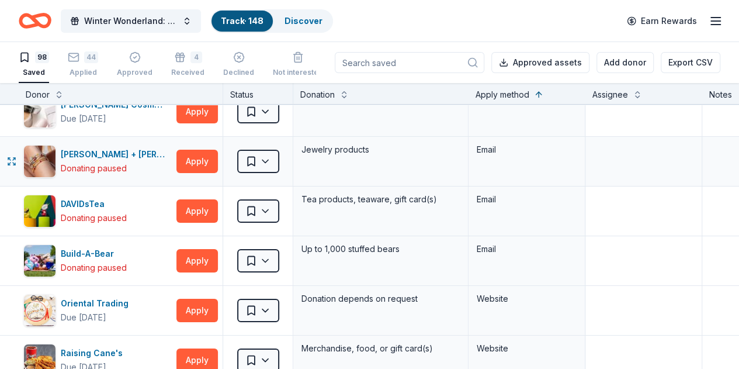
scroll to position [2161, 0]
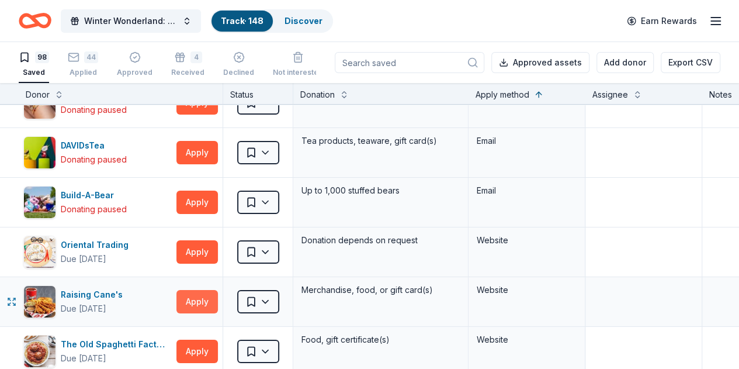
click at [199, 294] on button "Apply" at bounding box center [196, 301] width 41 height 23
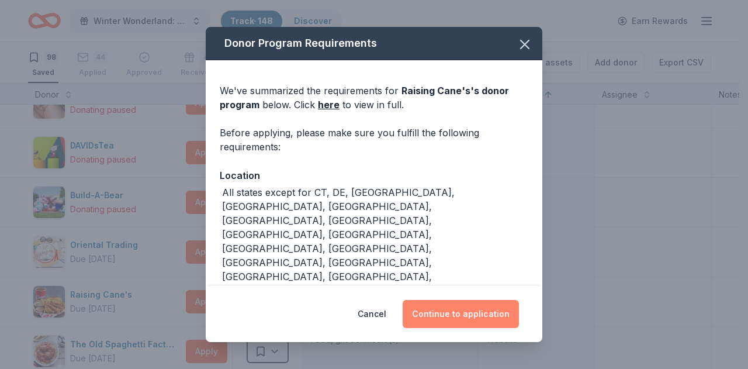
click at [430, 316] on button "Continue to application" at bounding box center [460, 314] width 116 height 28
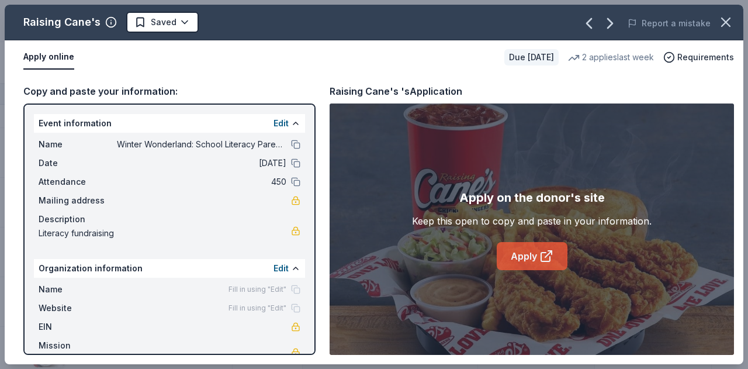
click at [526, 255] on link "Apply" at bounding box center [531, 256] width 71 height 28
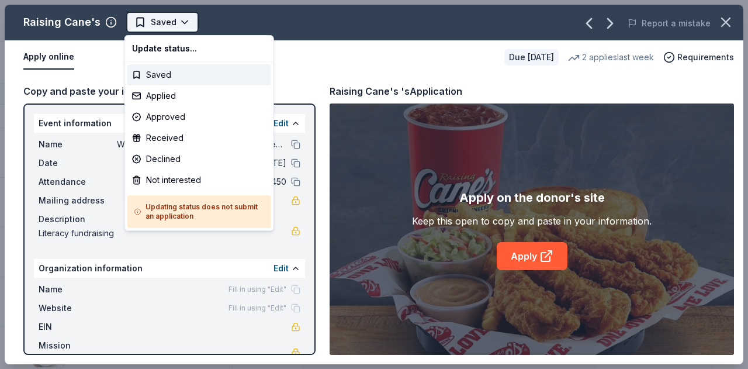
click at [166, 26] on html "Winter Wonderland: School Literacy Parent Night Track · 148 Discover Earn Rewar…" at bounding box center [374, 184] width 748 height 369
click at [157, 102] on div "Applied" at bounding box center [199, 95] width 144 height 21
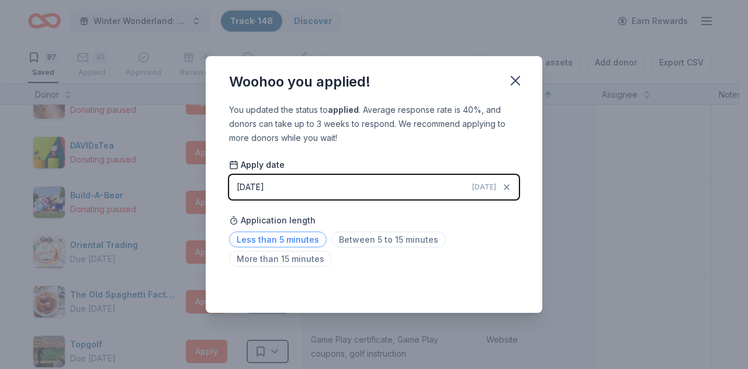
click at [285, 241] on span "Less than 5 minutes" at bounding box center [278, 239] width 98 height 16
click at [513, 85] on icon "button" at bounding box center [515, 80] width 16 height 16
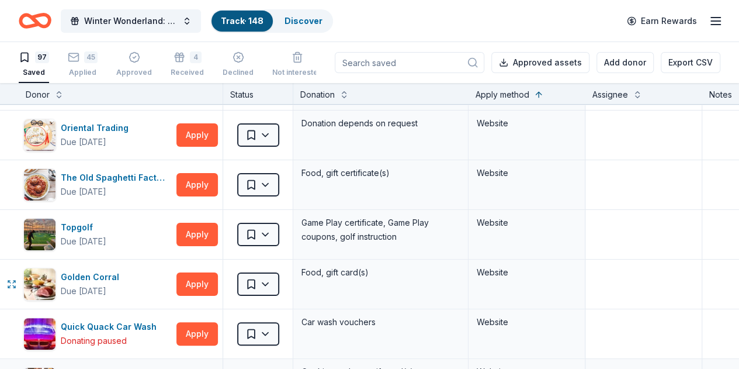
scroll to position [2395, 0]
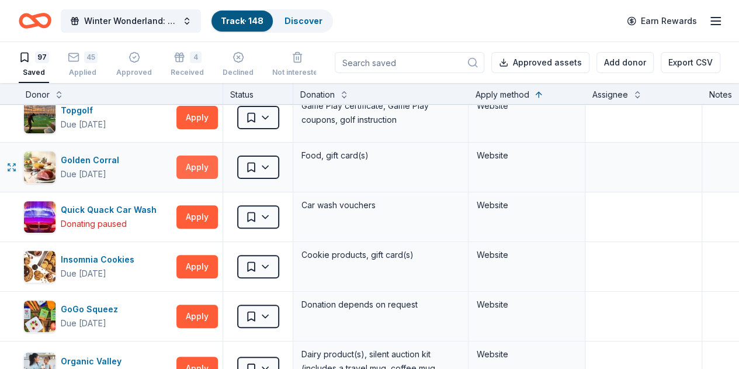
click at [199, 164] on button "Apply" at bounding box center [196, 166] width 41 height 23
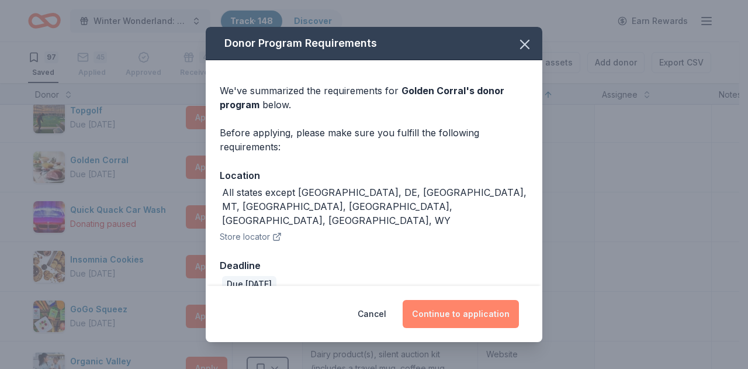
click at [457, 317] on button "Continue to application" at bounding box center [460, 314] width 116 height 28
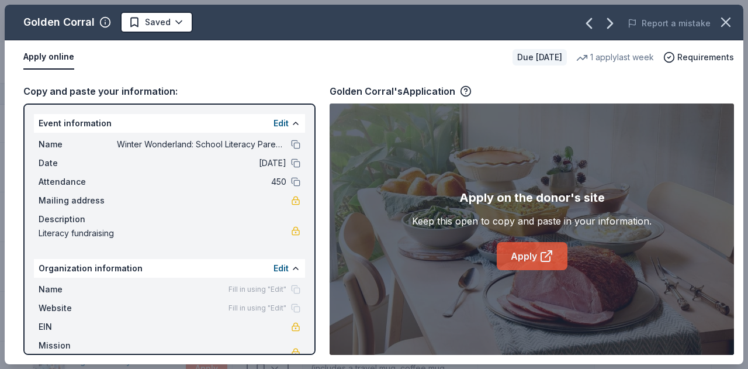
click at [536, 253] on link "Apply" at bounding box center [531, 256] width 71 height 28
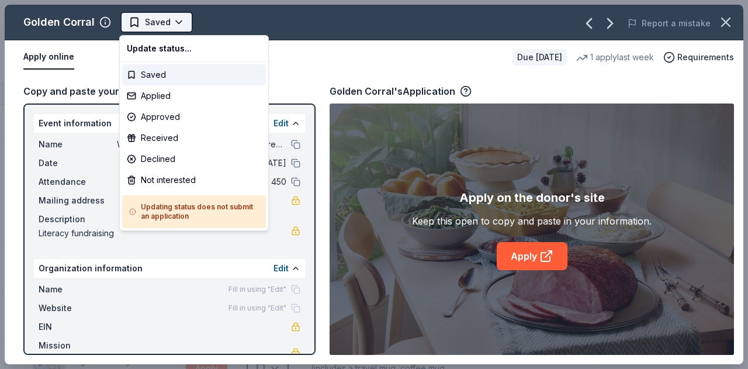
click at [173, 19] on html "Winter Wonderland: School Literacy Parent Night Track · 148 Discover Earn Rewar…" at bounding box center [374, 184] width 748 height 369
click at [156, 99] on div "Applied" at bounding box center [194, 95] width 144 height 21
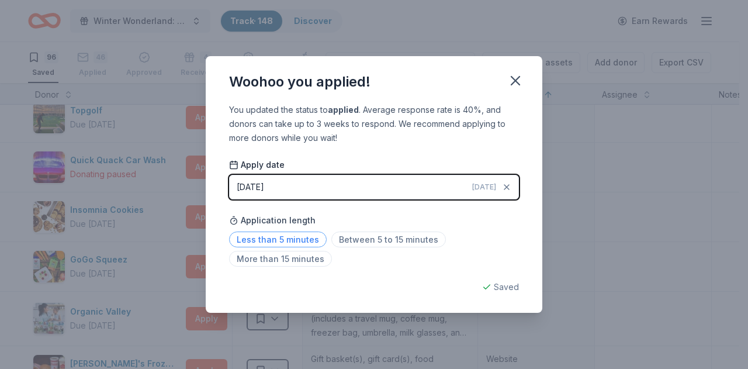
click at [273, 241] on span "Less than 5 minutes" at bounding box center [278, 239] width 98 height 16
click at [516, 81] on icon "button" at bounding box center [515, 81] width 8 height 8
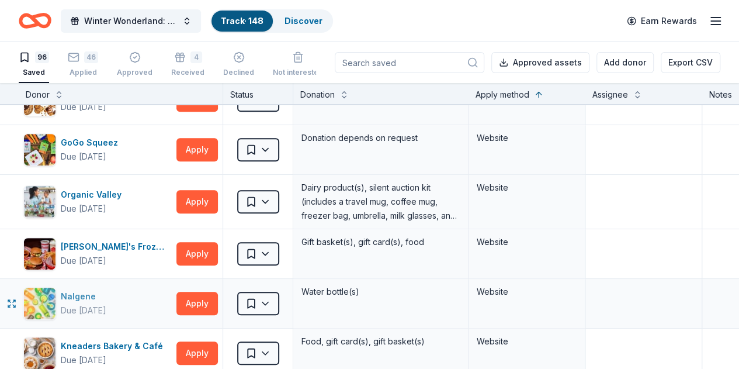
scroll to position [2570, 0]
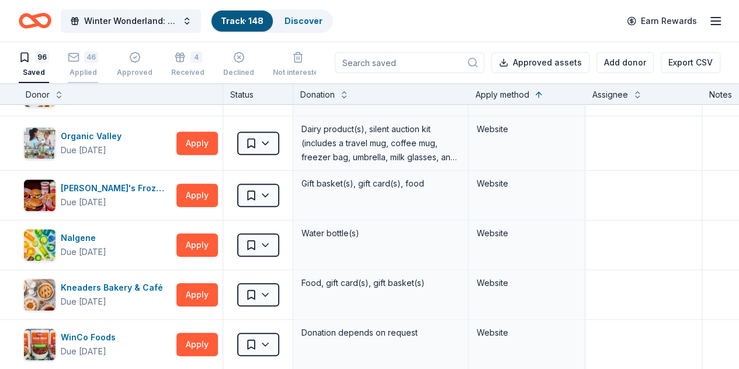
click at [89, 67] on div "46 Applied" at bounding box center [83, 58] width 30 height 26
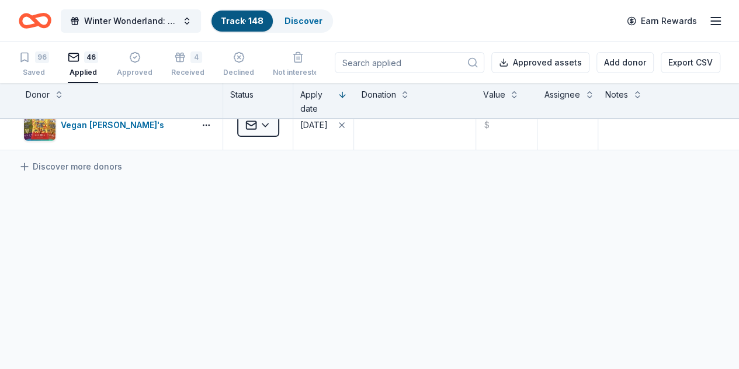
scroll to position [2135, 0]
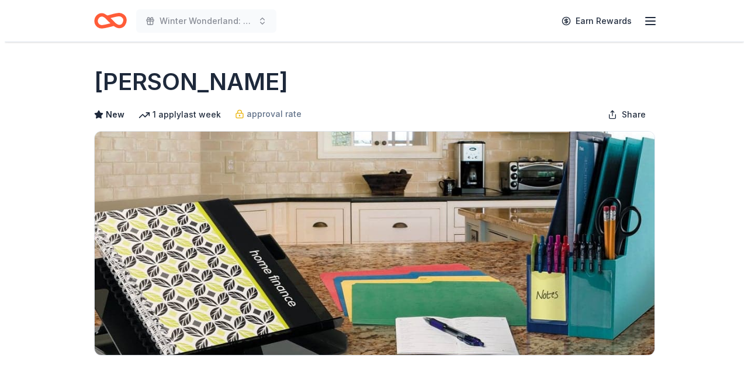
scroll to position [234, 0]
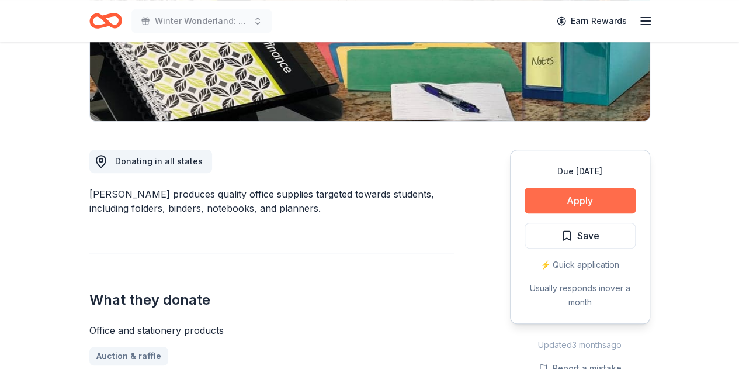
click at [579, 200] on button "Apply" at bounding box center [580, 200] width 111 height 26
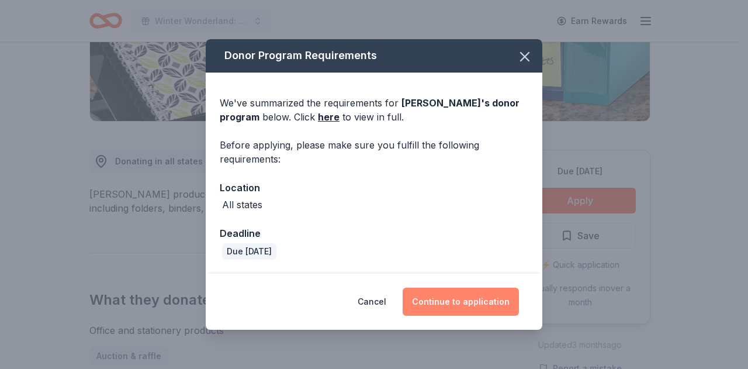
click at [433, 305] on button "Continue to application" at bounding box center [460, 301] width 116 height 28
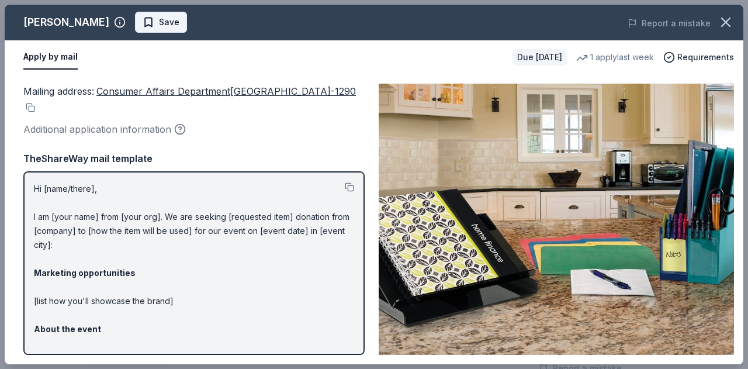
click at [159, 25] on span "Save" at bounding box center [169, 22] width 20 height 14
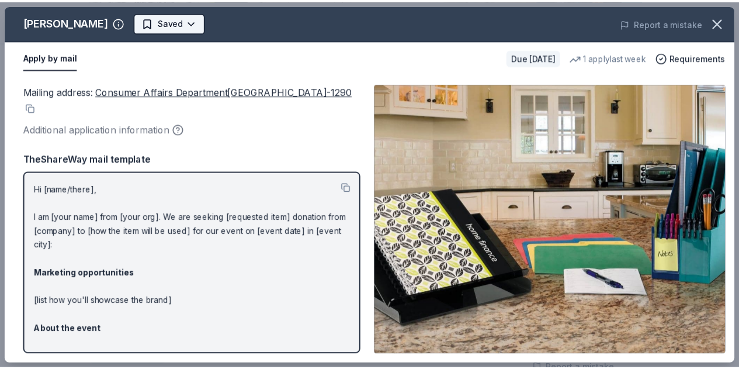
scroll to position [0, 0]
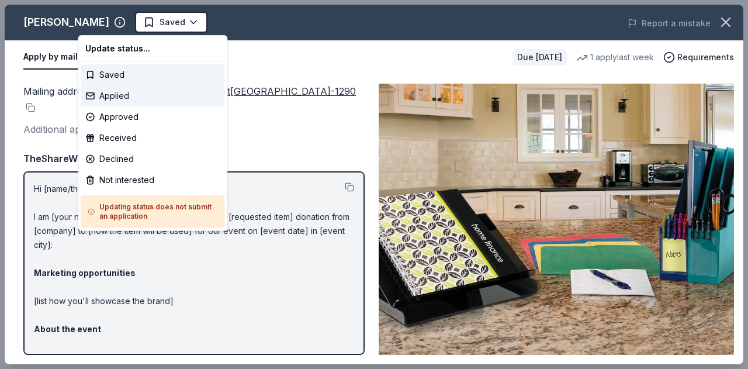
click at [134, 100] on div "Applied" at bounding box center [153, 95] width 144 height 21
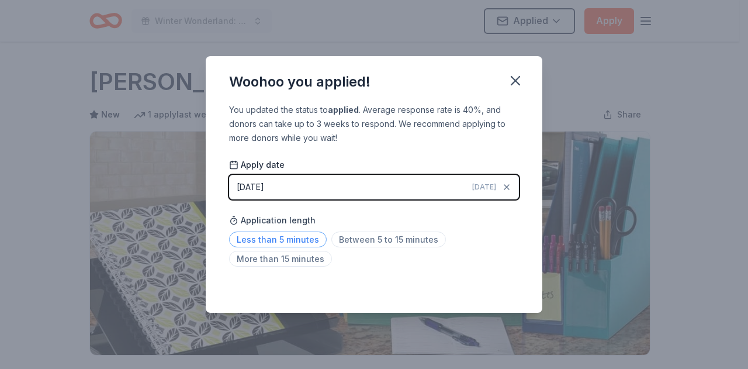
click at [288, 244] on span "Less than 5 minutes" at bounding box center [278, 239] width 98 height 16
click at [509, 79] on icon "button" at bounding box center [515, 80] width 16 height 16
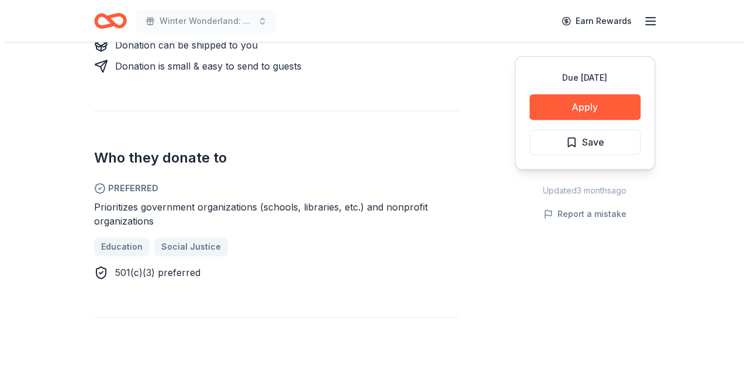
scroll to position [526, 0]
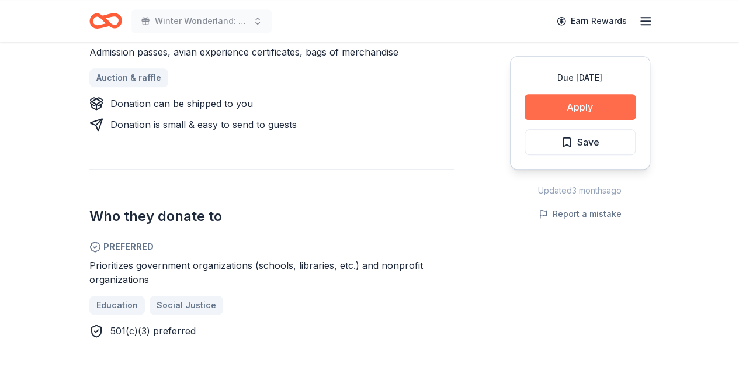
click at [595, 107] on button "Apply" at bounding box center [580, 107] width 111 height 26
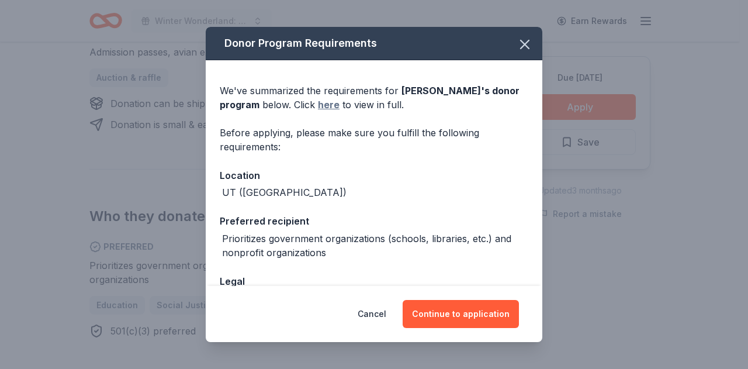
click at [329, 106] on link "here" at bounding box center [329, 105] width 22 height 14
click at [516, 45] on icon "button" at bounding box center [524, 44] width 16 height 16
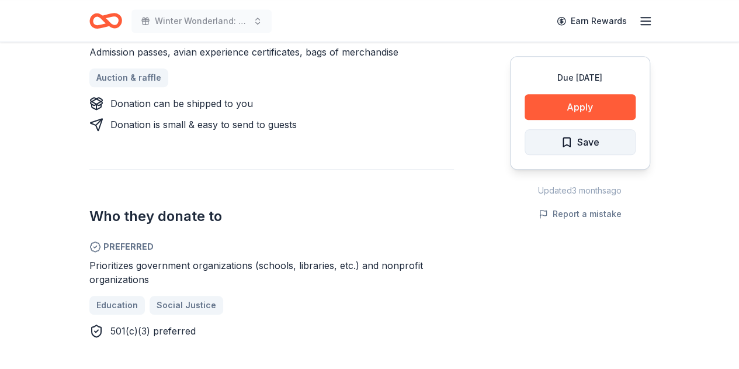
click at [597, 143] on span "Save" at bounding box center [588, 141] width 22 height 15
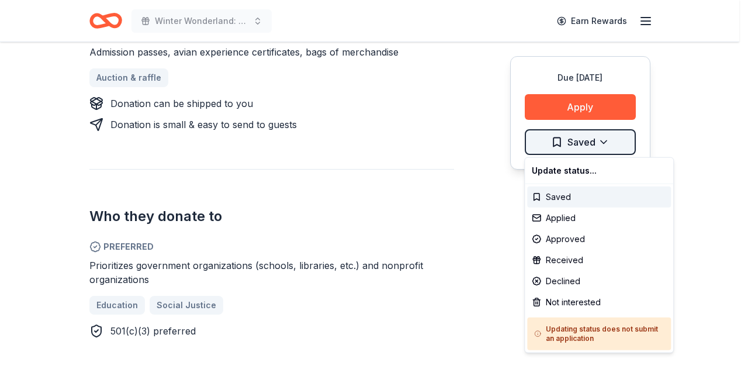
click at [586, 226] on div "Applied" at bounding box center [599, 217] width 144 height 21
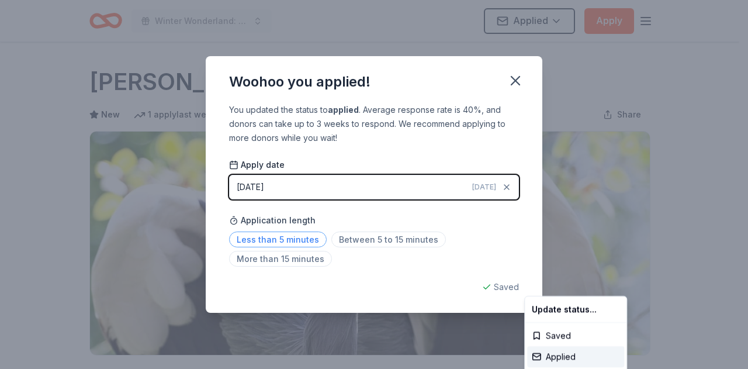
click at [275, 240] on html "Winter Wonderland: School Literacy Parent Night Applied Apply Due in 68 days Sh…" at bounding box center [374, 184] width 748 height 369
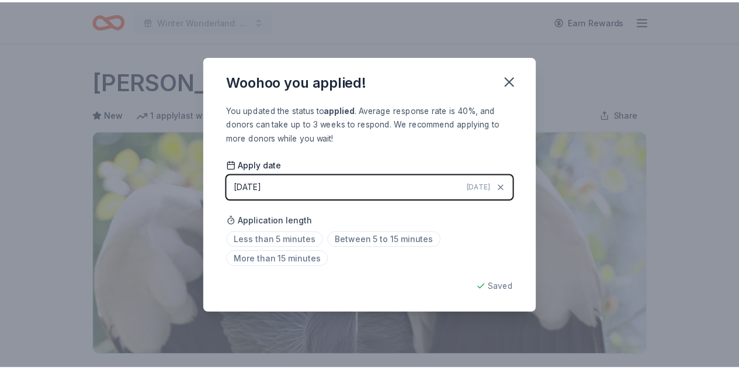
scroll to position [284, 0]
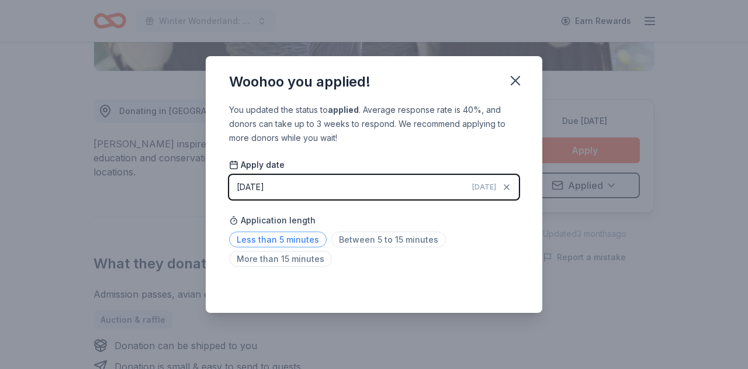
click at [296, 244] on span "Less than 5 minutes" at bounding box center [278, 239] width 98 height 16
click at [515, 79] on icon "button" at bounding box center [515, 80] width 16 height 16
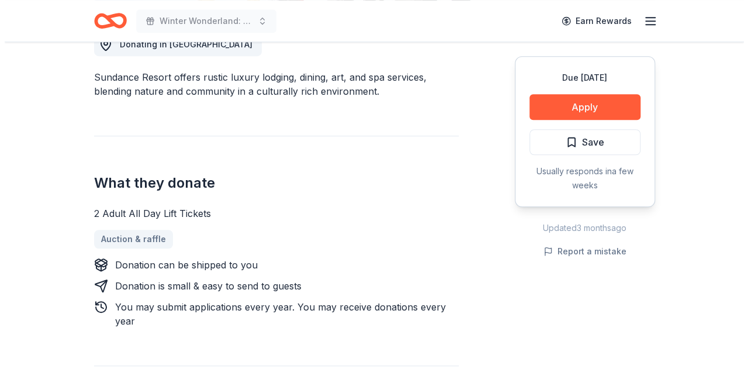
scroll to position [526, 0]
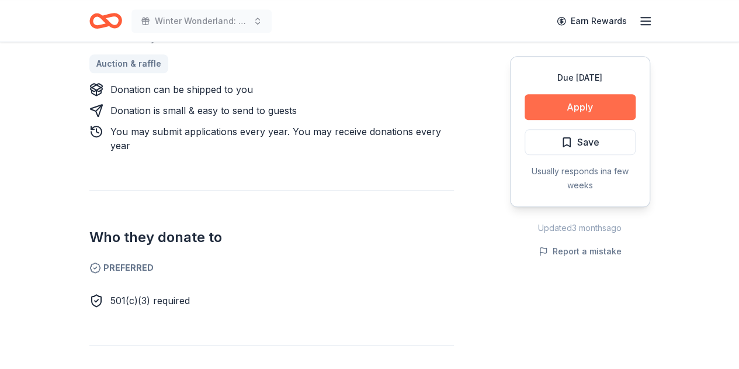
click at [557, 107] on button "Apply" at bounding box center [580, 107] width 111 height 26
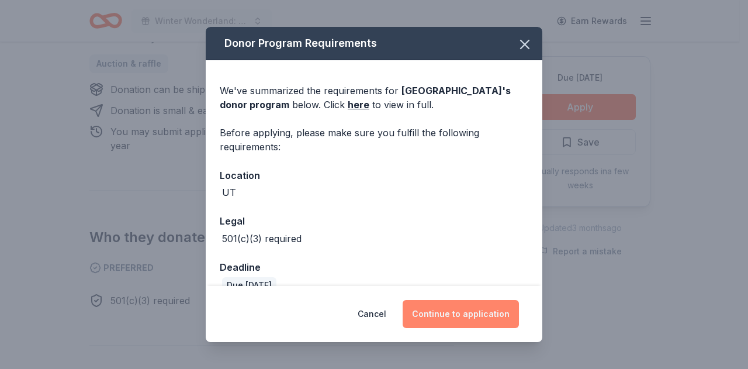
click at [482, 314] on button "Continue to application" at bounding box center [460, 314] width 116 height 28
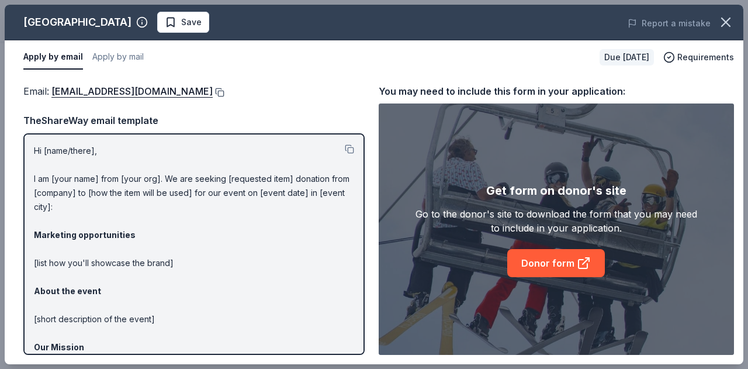
click at [213, 91] on button at bounding box center [219, 92] width 12 height 9
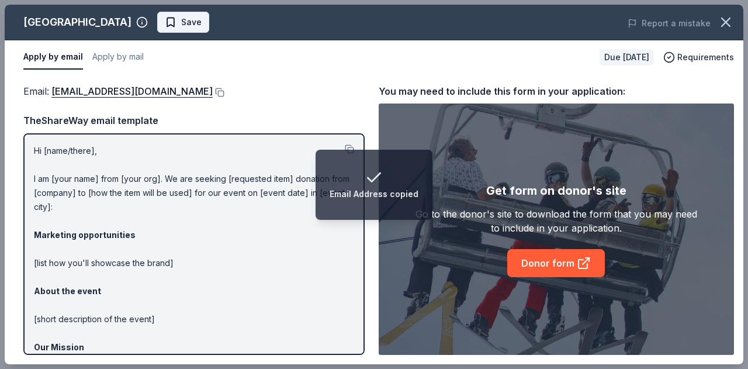
click at [202, 19] on span "Save" at bounding box center [191, 22] width 20 height 14
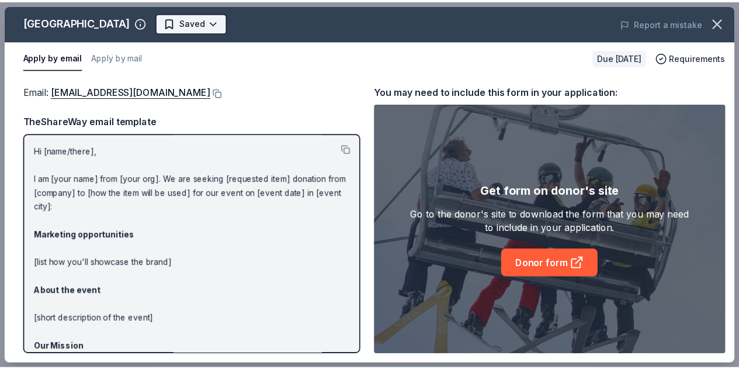
scroll to position [0, 0]
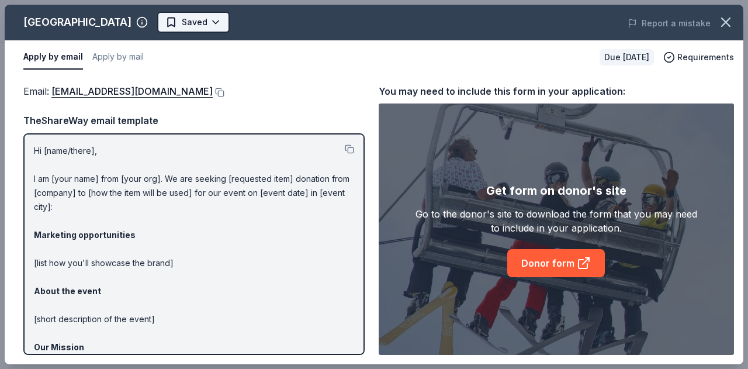
click at [232, 26] on body "Winter Wonderland: School Literacy Parent Night Earn Rewards Due [DATE] Share […" at bounding box center [369, 184] width 739 height 369
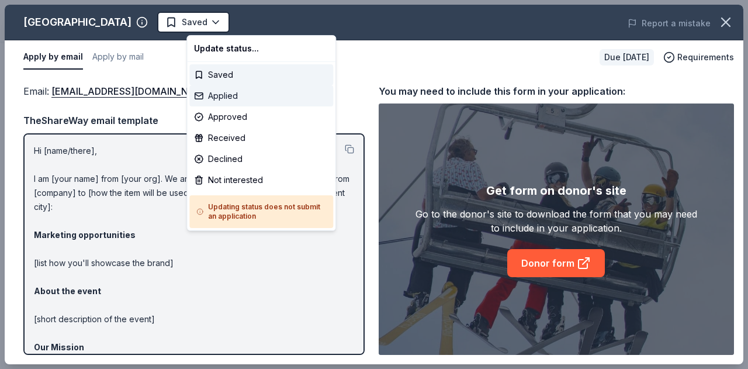
click at [238, 94] on div "Applied" at bounding box center [261, 95] width 144 height 21
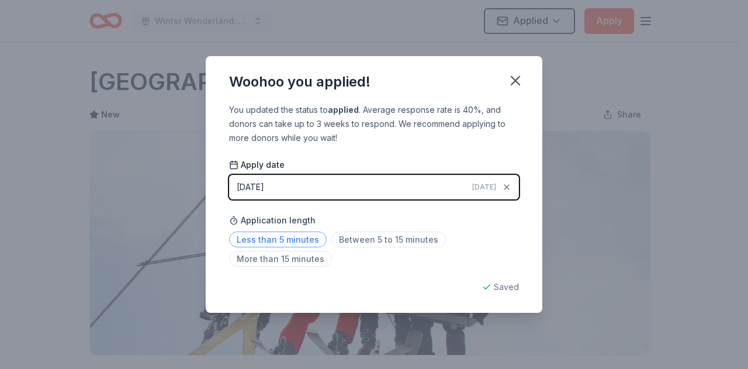
click at [283, 241] on span "Less than 5 minutes" at bounding box center [278, 239] width 98 height 16
click at [513, 80] on icon "button" at bounding box center [515, 81] width 8 height 8
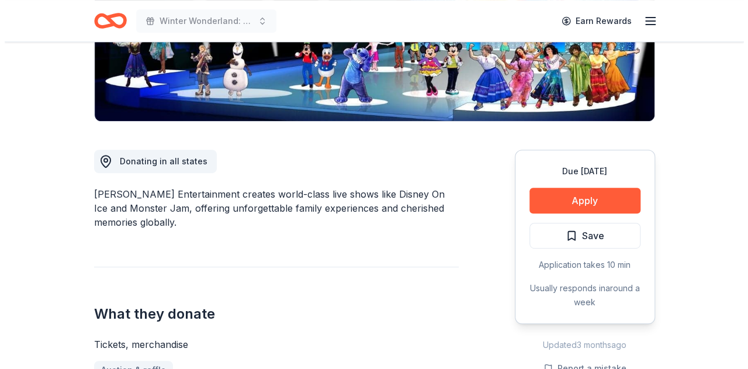
scroll to position [292, 0]
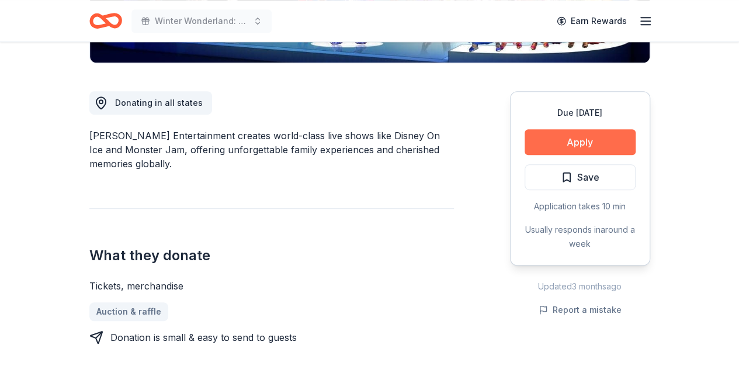
click at [579, 142] on button "Apply" at bounding box center [580, 142] width 111 height 26
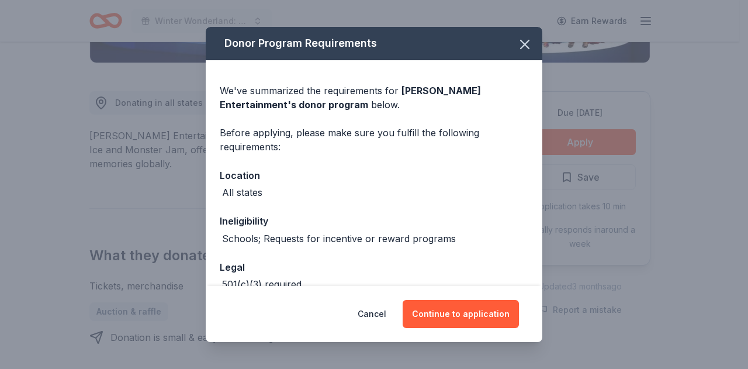
scroll to position [67, 0]
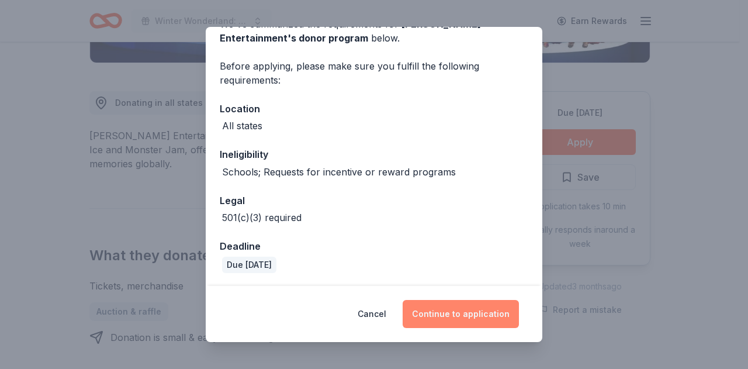
click at [463, 320] on button "Continue to application" at bounding box center [460, 314] width 116 height 28
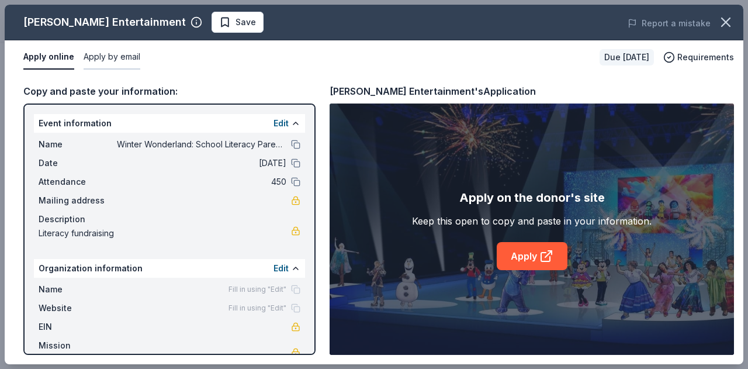
click at [97, 54] on button "Apply by email" at bounding box center [112, 57] width 57 height 25
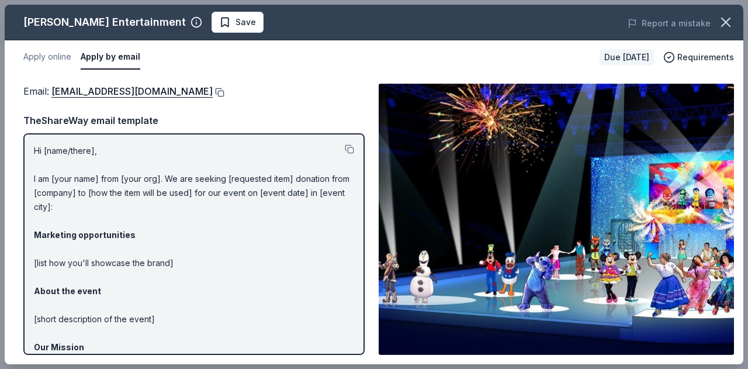
click at [213, 93] on button at bounding box center [219, 92] width 12 height 9
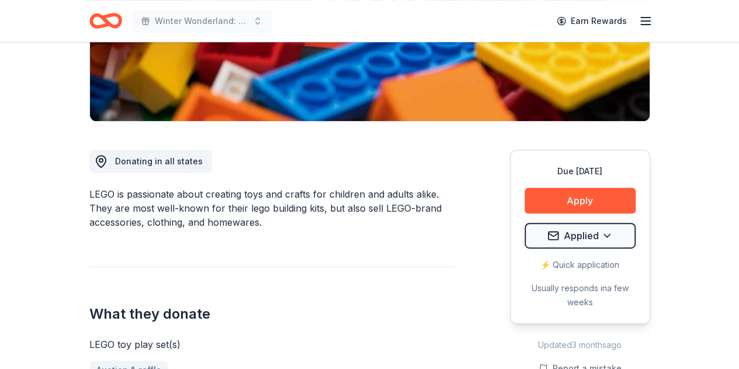
scroll to position [292, 0]
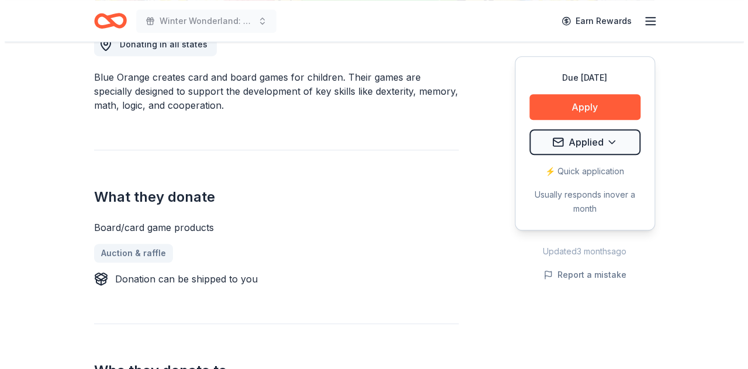
scroll to position [467, 0]
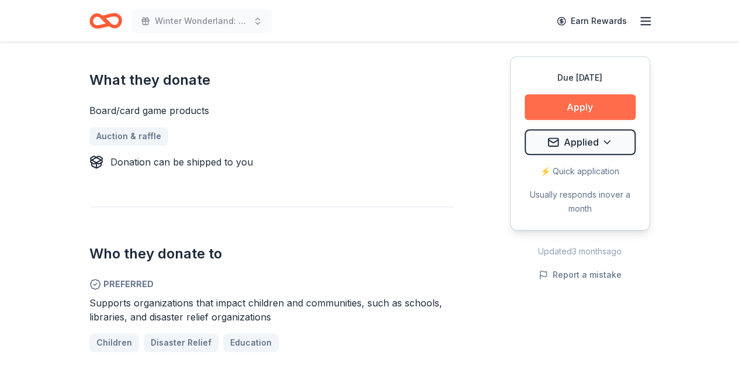
click at [571, 109] on button "Apply" at bounding box center [580, 107] width 111 height 26
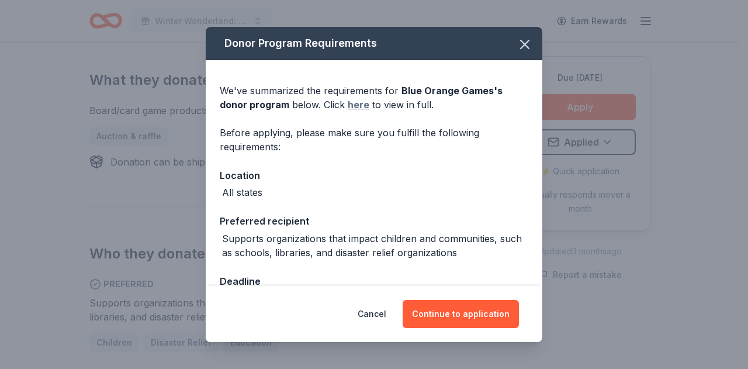
click at [353, 103] on link "here" at bounding box center [359, 105] width 22 height 14
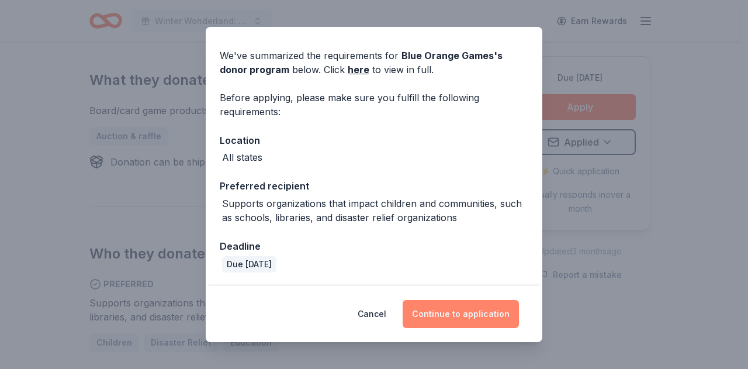
click at [446, 316] on button "Continue to application" at bounding box center [460, 314] width 116 height 28
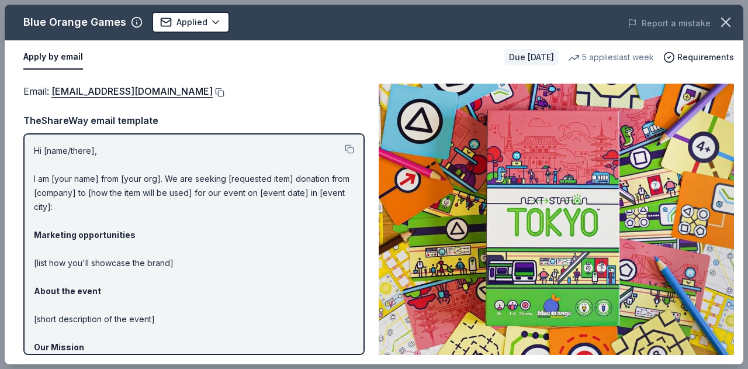
click at [213, 88] on button at bounding box center [219, 92] width 12 height 9
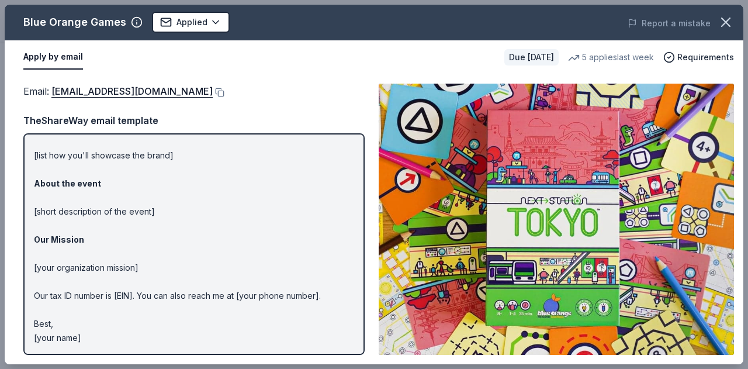
click at [546, 298] on img at bounding box center [555, 219] width 355 height 271
